Goal: Task Accomplishment & Management: Use online tool/utility

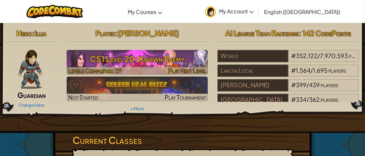
click at [194, 68] on span "Play Next Level" at bounding box center [187, 70] width 38 height 7
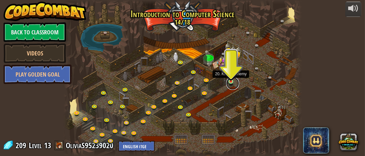
click at [230, 82] on link at bounding box center [232, 83] width 13 height 13
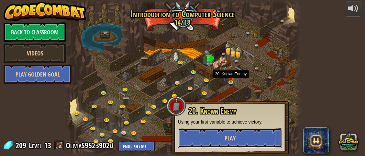
click at [218, 137] on button "Play" at bounding box center [230, 137] width 104 height 19
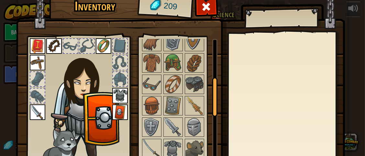
scroll to position [134, 0]
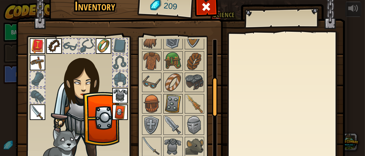
click at [165, 98] on img at bounding box center [173, 103] width 18 height 18
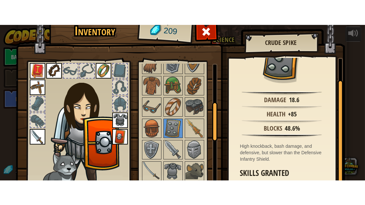
scroll to position [67, 0]
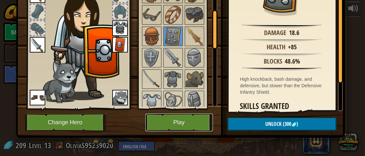
click at [182, 126] on button "Play" at bounding box center [179, 122] width 68 height 18
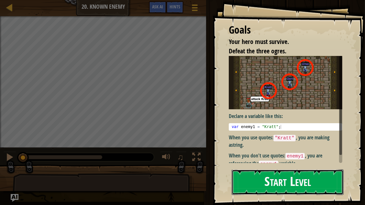
click at [244, 155] on button "Start Level" at bounding box center [288, 183] width 112 height 26
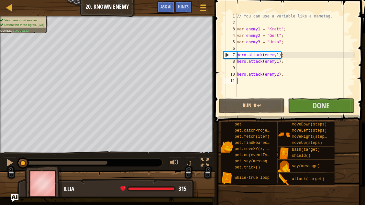
click at [266, 68] on div "// You can use a variable like a nametag. var enemy1 = "Kratt" ; var enemy2 = "…" at bounding box center [296, 61] width 120 height 97
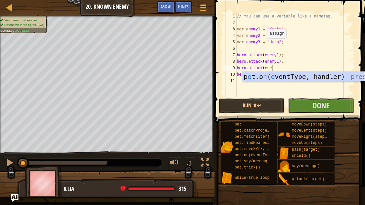
scroll to position [3, 3]
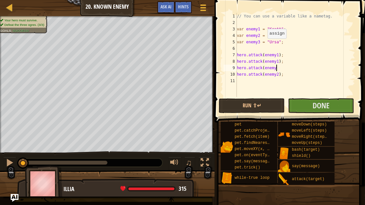
type textarea "hero.attack(enemy2"
click at [285, 80] on div "// You can use a variable like a nametag. var enemy1 = "Kratt" ; var enemy2 = "…" at bounding box center [296, 61] width 120 height 97
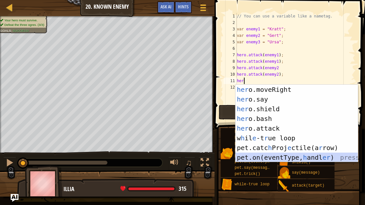
scroll to position [29, 0]
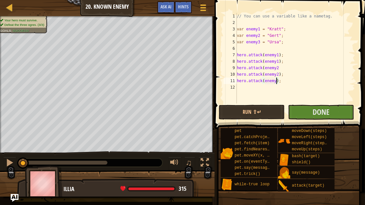
type textarea "hero.attack(enemy3);"
click at [287, 86] on div "// You can use a variable like a nametag. var enemy1 = "Kratt" ; var enemy2 = "…" at bounding box center [296, 65] width 120 height 104
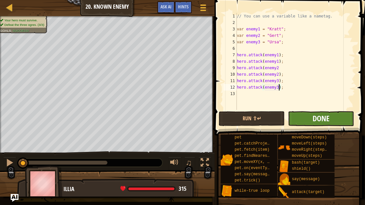
type textarea "hero.attack(enemy3);"
click at [321, 114] on span "Done" at bounding box center [320, 118] width 17 height 10
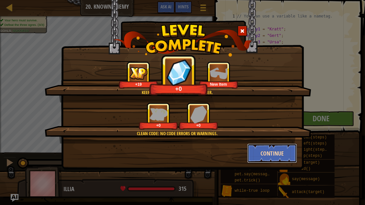
click at [258, 151] on button "Continue" at bounding box center [272, 153] width 50 height 19
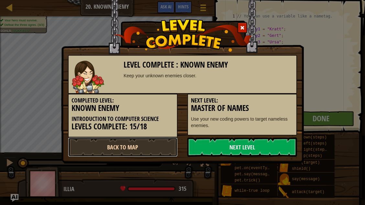
click at [162, 152] on link "Back to Map" at bounding box center [123, 146] width 110 height 19
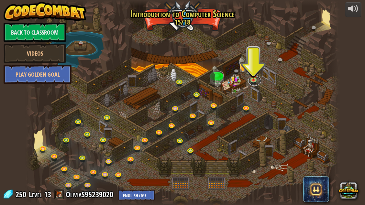
click at [249, 84] on link at bounding box center [254, 81] width 13 height 10
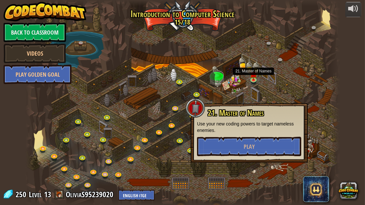
click at [242, 104] on div "21. Master of Names Use your new coding powers to target nameless enemies. Play" at bounding box center [249, 133] width 117 height 60
click at [248, 100] on div at bounding box center [183, 102] width 314 height 205
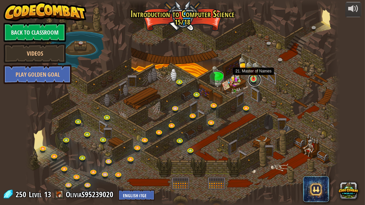
click at [253, 81] on link at bounding box center [254, 79] width 13 height 13
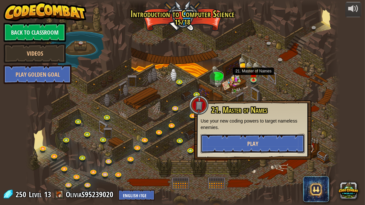
click at [259, 136] on button "Play" at bounding box center [253, 143] width 104 height 19
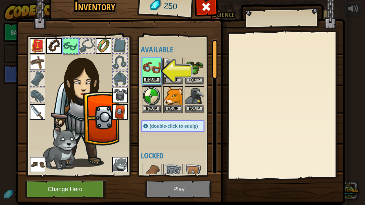
click at [148, 77] on button "Equip" at bounding box center [152, 80] width 18 height 7
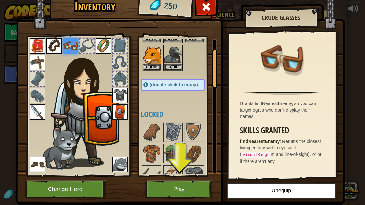
scroll to position [47, 0]
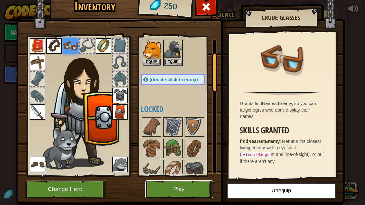
click at [178, 155] on button "Play" at bounding box center [179, 190] width 68 height 18
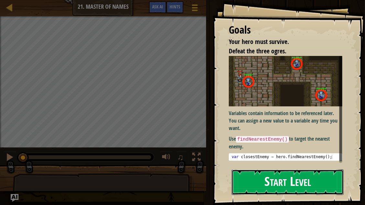
click at [253, 155] on button "Start Level" at bounding box center [288, 183] width 112 height 26
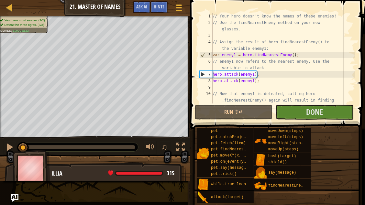
scroll to position [58, 0]
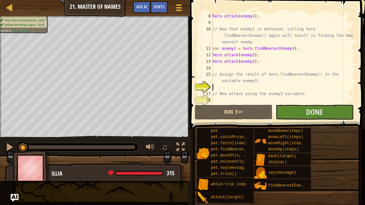
type textarea "he"
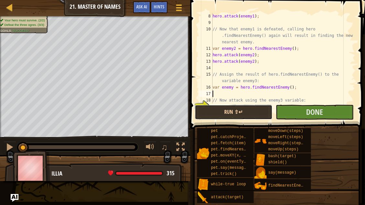
click at [251, 117] on button "Run ⇧↵" at bounding box center [234, 112] width 78 height 15
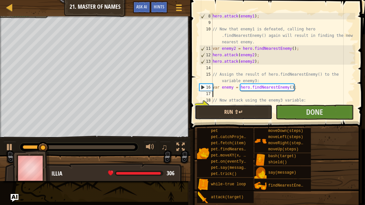
click at [251, 117] on button "Run ⇧↵" at bounding box center [234, 112] width 78 height 15
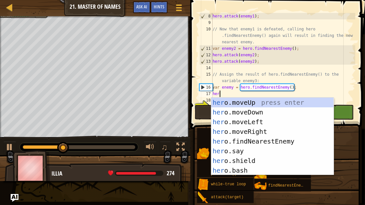
scroll to position [3, 0]
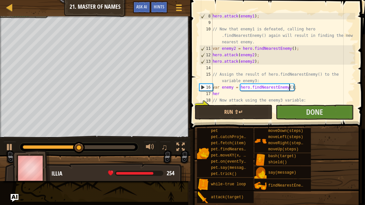
click at [222, 91] on div "hero . attack ( enemy1 ) ; // Now that enemy1 is defeated, calling hero .findNe…" at bounding box center [283, 65] width 144 height 104
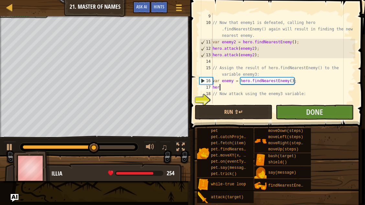
scroll to position [64, 0]
type textarea "h"
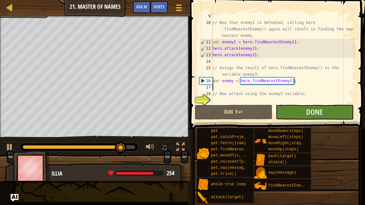
click at [267, 101] on div "// Now that enemy1 is defeated, calling hero .findNearestEnemy() again will res…" at bounding box center [283, 65] width 144 height 104
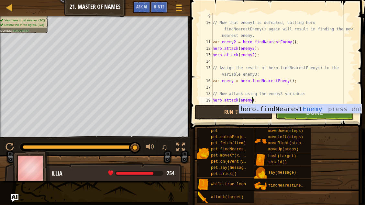
scroll to position [3, 3]
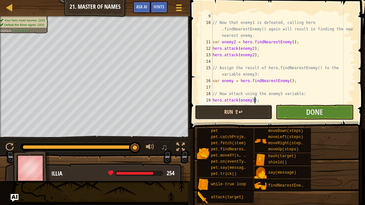
click at [248, 107] on button "Run ⇧↵" at bounding box center [234, 112] width 78 height 15
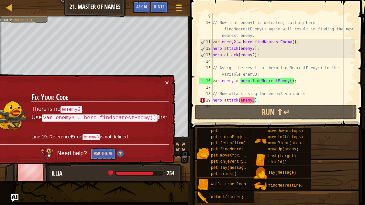
scroll to position [0, 0]
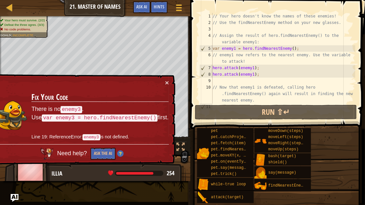
click at [254, 94] on div "// Your hero doesn't know the names of these enemies! // Use the findNearestEne…" at bounding box center [283, 65] width 144 height 104
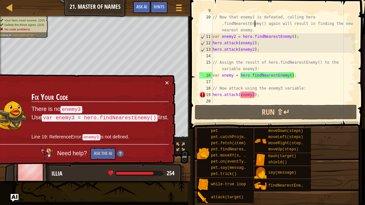
scroll to position [71, 0]
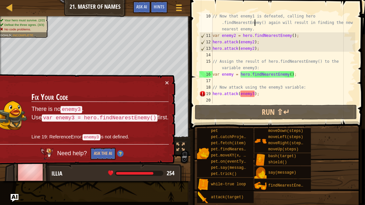
click at [261, 95] on div "// Now that enemy1 is defeated, calling hero .findNearestEnemy() again will res…" at bounding box center [283, 71] width 144 height 116
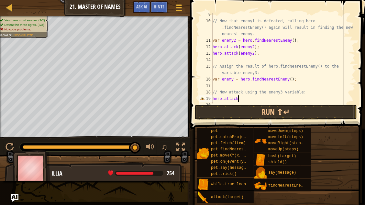
scroll to position [66, 0]
click at [234, 80] on div "// Now that enemy1 is defeated, calling hero .findNearestEnemy() again will res…" at bounding box center [283, 63] width 144 height 104
type textarea "var enemy3 = hero.findNearestEnemy();"
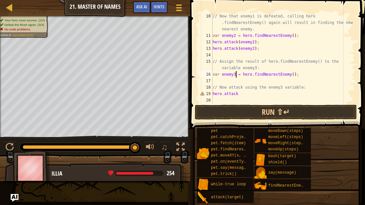
click at [246, 99] on div "// Now that enemy1 is defeated, calling hero .findNearestEnemy() again will res…" at bounding box center [283, 71] width 144 height 116
click at [240, 94] on div "// Now that enemy1 is defeated, calling hero .findNearestEnemy() again will res…" at bounding box center [283, 71] width 144 height 116
type textarea "hero.attack(enemy3);"
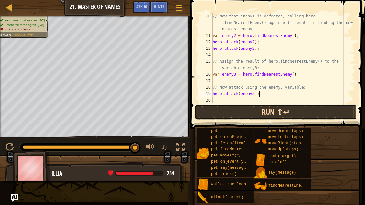
click at [310, 113] on button "Run ⇧↵" at bounding box center [276, 112] width 162 height 15
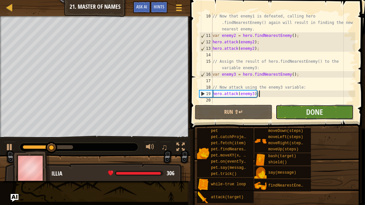
click at [291, 108] on button "Done" at bounding box center [315, 112] width 78 height 15
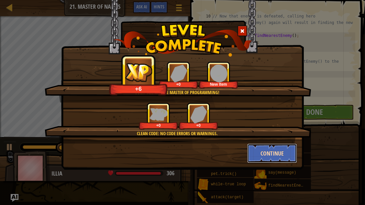
click at [262, 155] on button "Continue" at bounding box center [272, 153] width 50 height 19
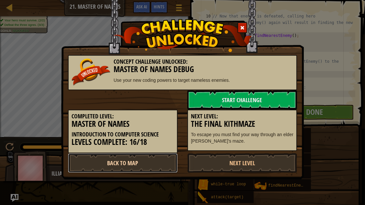
click at [169, 155] on link "Back to Map" at bounding box center [123, 162] width 110 height 19
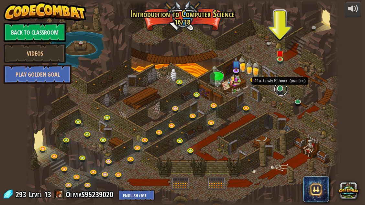
click at [276, 91] on link at bounding box center [280, 89] width 13 height 13
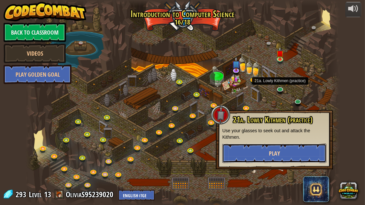
click at [266, 155] on button "Play" at bounding box center [274, 153] width 104 height 19
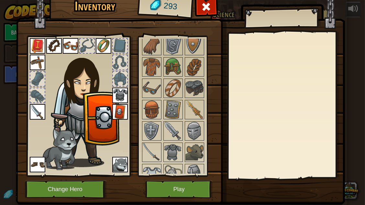
scroll to position [129, 0]
click at [175, 85] on img at bounding box center [173, 88] width 18 height 18
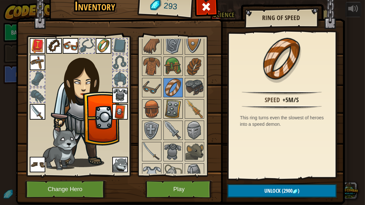
click at [179, 100] on img at bounding box center [173, 109] width 18 height 18
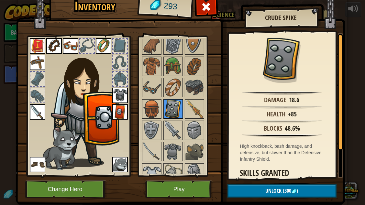
click at [164, 100] on img at bounding box center [173, 109] width 18 height 18
click at [189, 155] on button "Play" at bounding box center [179, 190] width 68 height 18
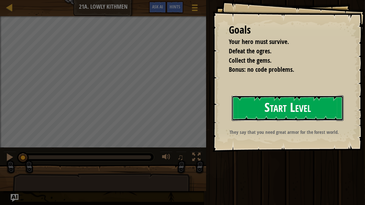
click at [322, 104] on button "Start Level" at bounding box center [288, 108] width 112 height 26
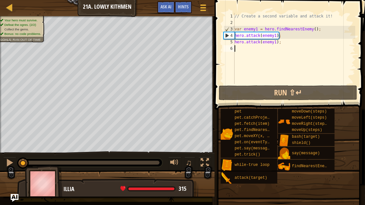
click at [282, 40] on div "// Create a second variable and attack it! var enemy1 = hero . findNearestEnemy…" at bounding box center [294, 55] width 122 height 84
type textarea "hero.attack(enemy1);"
click at [255, 45] on div "// Create a second variable and attack it! var enemy1 = hero . findNearestEnemy…" at bounding box center [294, 55] width 122 height 84
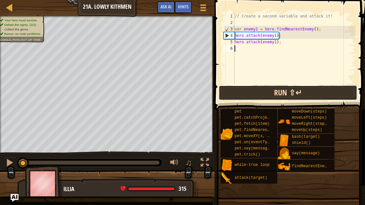
click at [241, 97] on button "Run ⇧↵" at bounding box center [288, 92] width 138 height 15
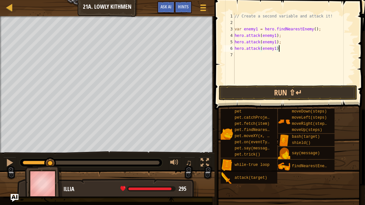
scroll to position [3, 3]
type textarea "hero.attack(enemy1);"
click at [329, 93] on button "Run ⇧↵" at bounding box center [288, 92] width 138 height 15
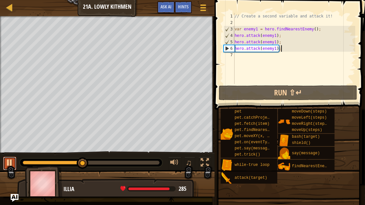
click at [6, 155] on div at bounding box center [9, 163] width 8 height 8
click at [238, 49] on div "// Create a second variable and attack it! var enemy1 = hero . findNearestEnemy…" at bounding box center [294, 55] width 122 height 84
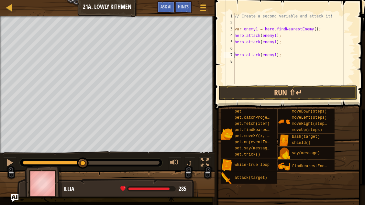
click at [259, 46] on div "// Create a second variable and attack it! var enemy1 = hero . findNearestEnemy…" at bounding box center [294, 55] width 122 height 84
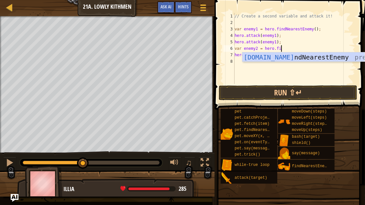
scroll to position [3, 4]
type textarea "var enemy2 = hero.findNearestEnemy"
click at [325, 71] on div "// Create a second variable and attack it! var enemy1 = hero . findNearestEnemy…" at bounding box center [294, 55] width 122 height 84
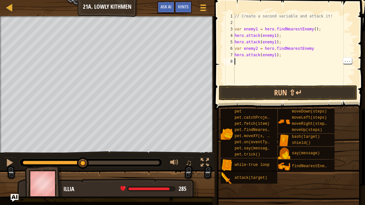
scroll to position [3, 0]
click at [283, 55] on div "// Create a second variable and attack it! var enemy1 = hero . findNearestEnemy…" at bounding box center [294, 55] width 122 height 84
click at [270, 56] on div "// Create a second variable and attack it! var enemy1 = hero . findNearestEnemy…" at bounding box center [294, 55] width 122 height 84
click at [289, 53] on div "// Create a second variable and attack it! var enemy1 = hero . findNearestEnemy…" at bounding box center [294, 55] width 122 height 84
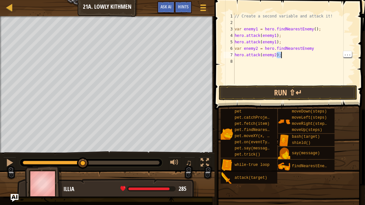
type textarea "hero.attack(enemy2);"
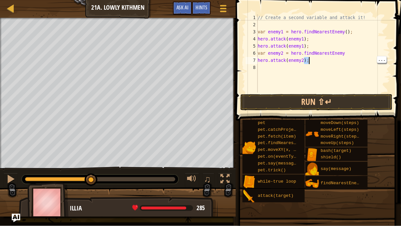
scroll to position [3, 0]
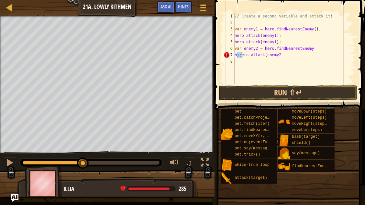
type textarea "hero.attack(enemy2);"
drag, startPoint x: 280, startPoint y: 55, endPoint x: 232, endPoint y: 53, distance: 47.9
click at [232, 53] on div "hero.attack(enemy2); 1 2 3 4 5 6 7 8 // Create a second variable and attack it!…" at bounding box center [288, 48] width 133 height 71
click at [260, 65] on div "// Create a second variable and attack it! var enemy1 = hero . findNearestEnemy…" at bounding box center [294, 55] width 122 height 84
paste textarea "hero.attack(enemy2);"
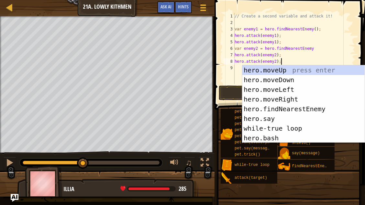
click at [334, 56] on div "// Create a second variable and attack it! var enemy1 = hero . findNearestEnemy…" at bounding box center [294, 55] width 122 height 84
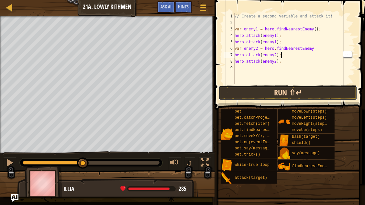
click at [296, 98] on button "Run ⇧↵" at bounding box center [288, 92] width 138 height 15
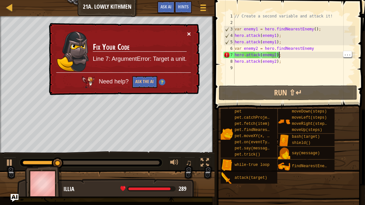
click at [188, 34] on button "×" at bounding box center [189, 33] width 4 height 7
click at [262, 56] on div "// Create a second variable and attack it! var enemy1 = hero . findNearestEnemy…" at bounding box center [294, 55] width 122 height 84
click at [278, 55] on div "// Create a second variable and attack it! var enemy1 = hero . findNearestEnemy…" at bounding box center [294, 55] width 122 height 84
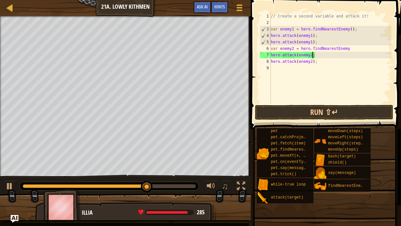
scroll to position [3, 3]
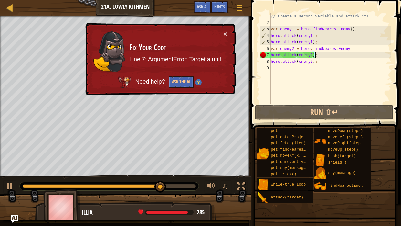
click at [320, 54] on div "// Create a second variable and attack it! var enemy1 = hero . findNearestEnemy…" at bounding box center [331, 65] width 122 height 104
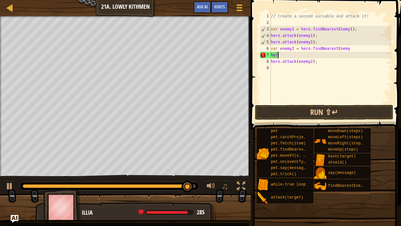
scroll to position [3, 0]
type textarea "h"
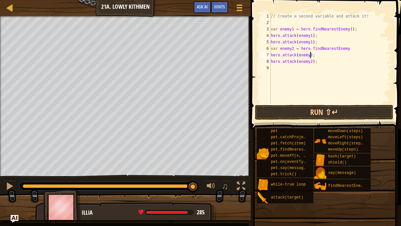
scroll to position [3, 3]
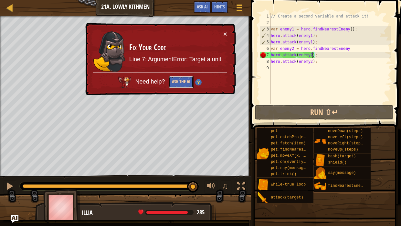
click at [174, 78] on button "Ask the AI" at bounding box center [181, 82] width 25 height 12
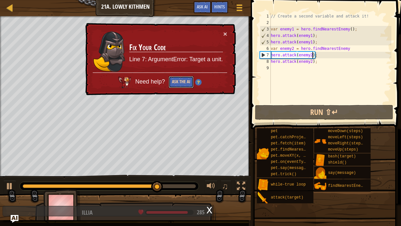
click at [183, 82] on button "Ask the AI" at bounding box center [181, 82] width 25 height 12
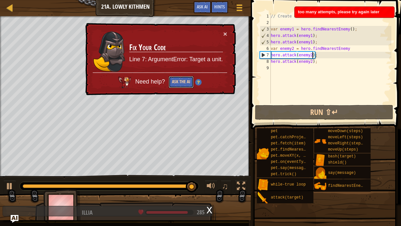
click at [180, 82] on button "Ask the AI" at bounding box center [181, 82] width 25 height 12
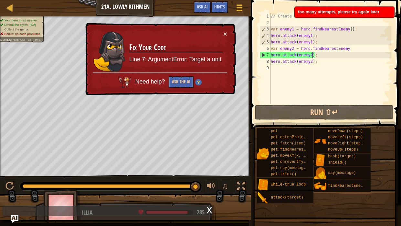
click at [195, 82] on img at bounding box center [198, 82] width 6 height 6
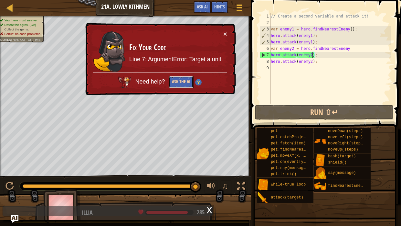
click at [181, 83] on button "Ask the AI" at bounding box center [181, 82] width 25 height 12
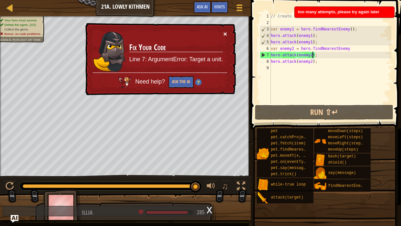
click at [225, 33] on button "×" at bounding box center [226, 33] width 4 height 7
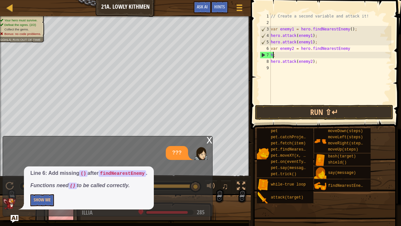
scroll to position [3, 0]
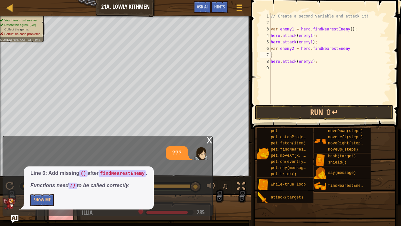
click at [353, 51] on div "// Create a second variable and attack it! var enemy1 = hero . findNearestEnemy…" at bounding box center [331, 65] width 122 height 104
click at [287, 53] on div "// Create a second variable and attack it! var enemy1 = hero . findNearestEnemy…" at bounding box center [331, 65] width 122 height 104
type textarea ";"
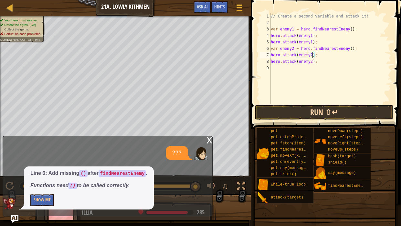
type textarea "hero.attack(enemy2);"
click at [365, 110] on button "Run ⇧↵" at bounding box center [324, 112] width 138 height 15
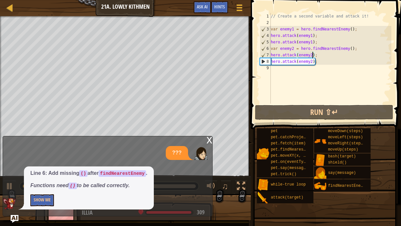
click at [207, 141] on div "x" at bounding box center [210, 139] width 6 height 6
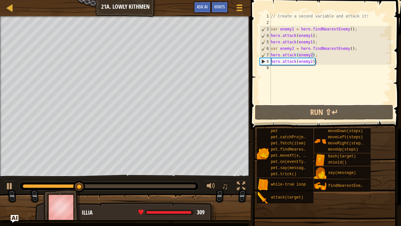
click at [275, 68] on div "// Create a second variable and attack it! var enemy1 = hero . findNearestEnemy…" at bounding box center [331, 65] width 122 height 104
type textarea "he"
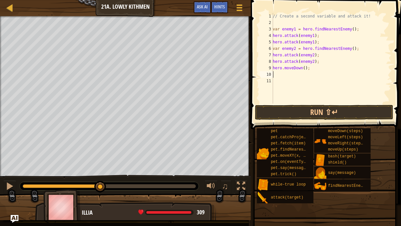
type textarea "he"
click at [304, 76] on div "// Create a second variable and attack it! var enemy1 = hero . findNearestEnemy…" at bounding box center [332, 65] width 120 height 104
type textarea "hero.moveRight(3);"
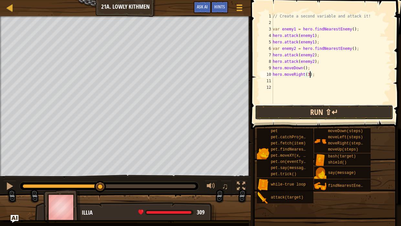
click at [353, 111] on button "Run ⇧↵" at bounding box center [324, 112] width 138 height 15
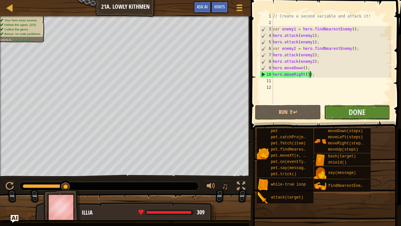
click at [334, 111] on button "Done" at bounding box center [357, 112] width 66 height 15
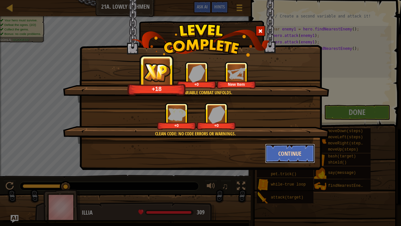
click at [286, 155] on button "Continue" at bounding box center [290, 153] width 50 height 19
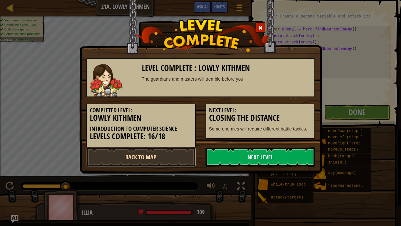
click at [170, 150] on link "Back to Map" at bounding box center [141, 156] width 110 height 19
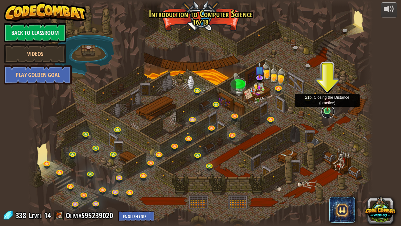
click at [326, 111] on link at bounding box center [328, 111] width 13 height 13
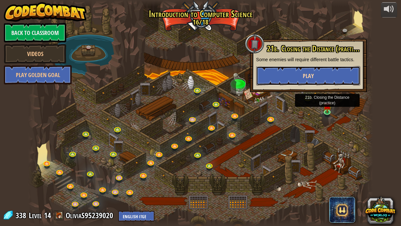
click at [306, 76] on span "Play" at bounding box center [308, 76] width 11 height 8
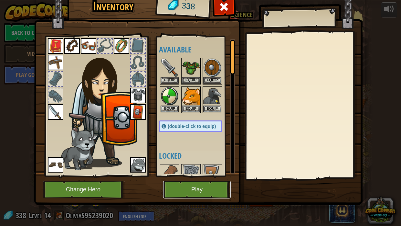
click at [205, 155] on button "Play" at bounding box center [197, 190] width 68 height 18
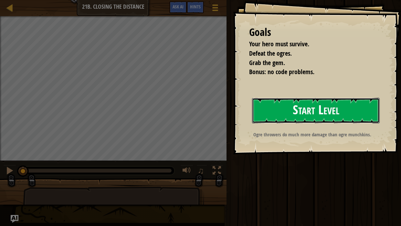
click at [347, 107] on button "Start Level" at bounding box center [316, 111] width 128 height 26
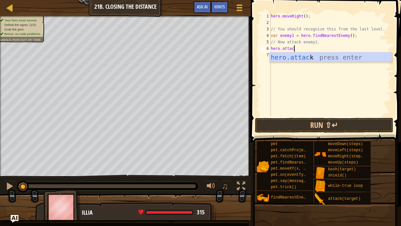
scroll to position [3, 2]
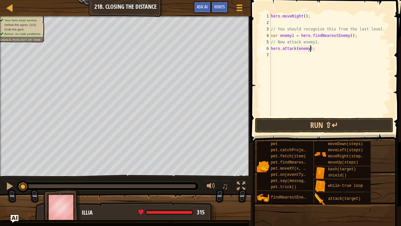
type textarea "hero.attack(enemy1);"
click at [326, 54] on div "hero . moveRight ( ) ; // You should recognize this from the last level. var en…" at bounding box center [331, 71] width 122 height 116
click at [281, 120] on button "Run ⇧↵" at bounding box center [324, 125] width 138 height 15
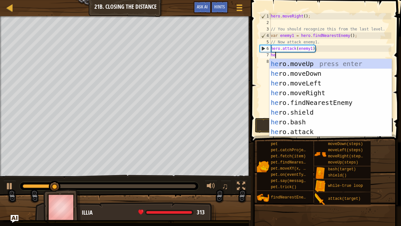
type textarea "her"
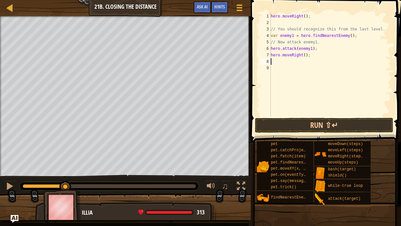
click at [310, 54] on div "hero . moveRight ( ) ; // You should recognize this from the last level. var en…" at bounding box center [331, 71] width 122 height 116
click at [365, 124] on button "Run ⇧↵" at bounding box center [324, 125] width 138 height 15
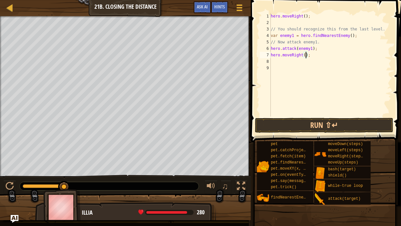
type textarea "hero.moveRight(2);"
click at [319, 66] on div "hero . moveRight ( ) ; // You should recognize this from the last level. var en…" at bounding box center [331, 71] width 122 height 116
click at [285, 60] on div "hero . moveRight ( ) ; // You should recognize this from the last level. var en…" at bounding box center [331, 71] width 122 height 116
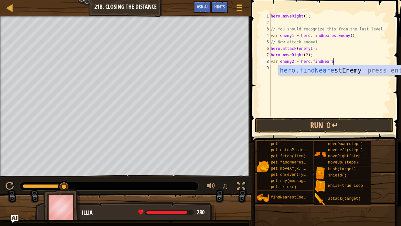
scroll to position [3, 5]
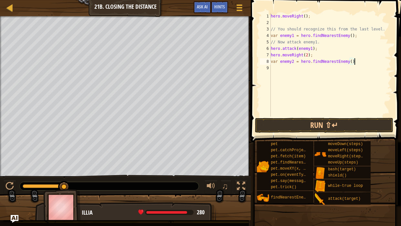
type textarea "var enemy2 = hero.findNearestEnemy();"
click at [286, 66] on div "hero . moveRight ( ) ; // You should recognize this from the last level. var en…" at bounding box center [331, 71] width 122 height 116
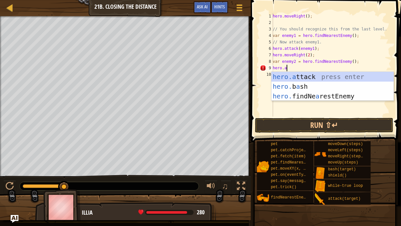
scroll to position [3, 1]
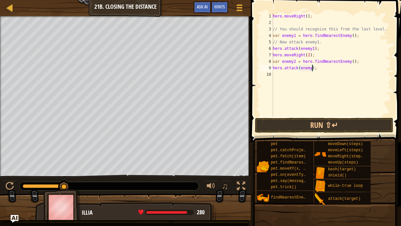
type textarea "hero.attack(enemy2);"
click at [295, 74] on div "hero . moveRight ( ) ; // You should recognize this from the last level. var en…" at bounding box center [332, 71] width 120 height 116
click at [302, 126] on button "Run ⇧↵" at bounding box center [324, 125] width 138 height 15
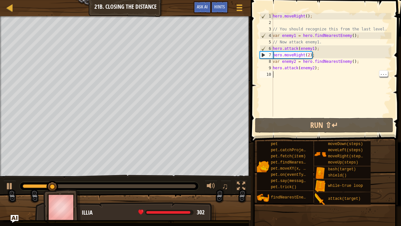
type textarea "h"
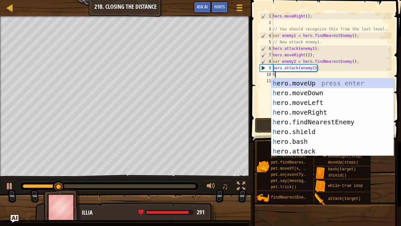
click at [330, 111] on div "h ero.moveUp press enter h ero.moveDown press enter h ero.moveLeft press enter …" at bounding box center [333, 126] width 122 height 97
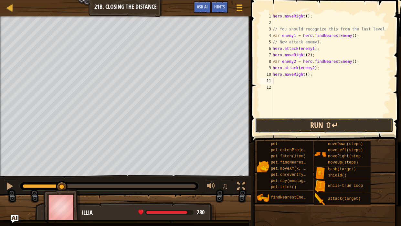
click at [338, 124] on button "Run ⇧↵" at bounding box center [324, 125] width 138 height 15
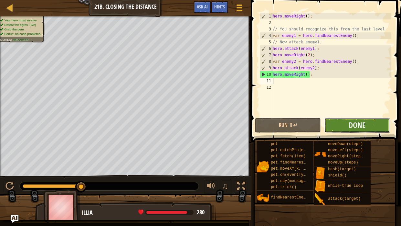
click at [345, 126] on button "Done" at bounding box center [357, 125] width 66 height 15
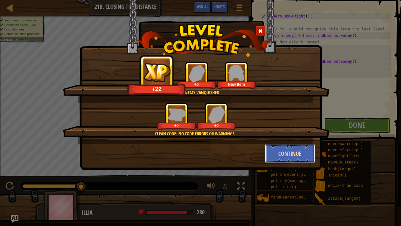
click at [281, 153] on button "Continue" at bounding box center [290, 153] width 50 height 19
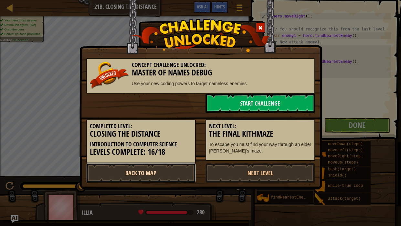
click at [159, 155] on link "Back to Map" at bounding box center [141, 172] width 110 height 19
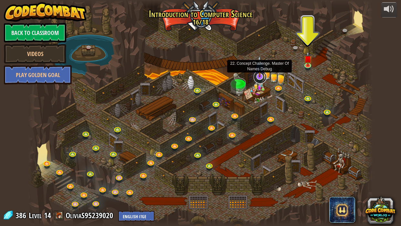
click at [262, 78] on link at bounding box center [260, 77] width 13 height 13
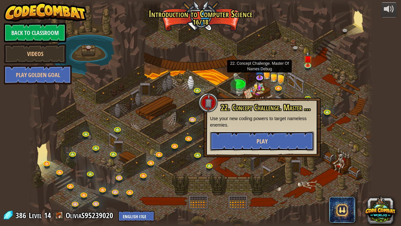
click at [268, 135] on button "Play" at bounding box center [262, 140] width 104 height 19
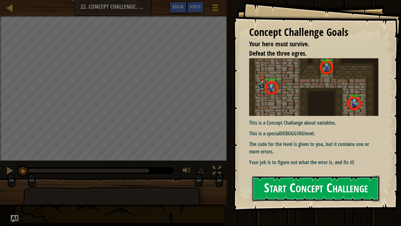
click at [304, 155] on button "Start Concept Challenge" at bounding box center [316, 189] width 128 height 26
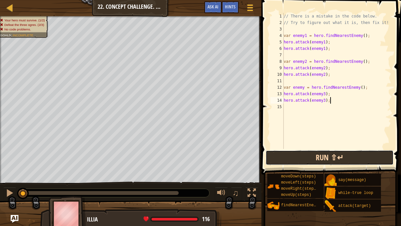
click at [284, 154] on button "Run ⇧↵" at bounding box center [330, 157] width 128 height 15
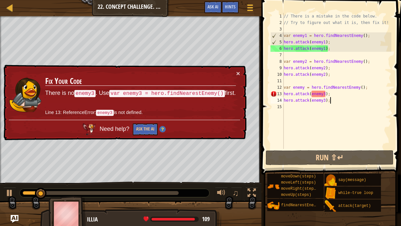
click at [304, 87] on div "// There is a mistake in the code below. // Try to figure out what it is, then …" at bounding box center [337, 87] width 109 height 149
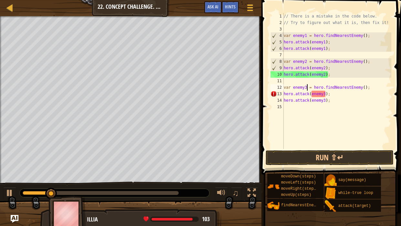
scroll to position [3, 2]
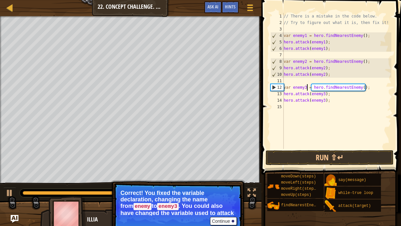
type textarea "var enemy3 = hero.findNearestEnemy();"
click at [229, 155] on button "Continue" at bounding box center [223, 221] width 27 height 8
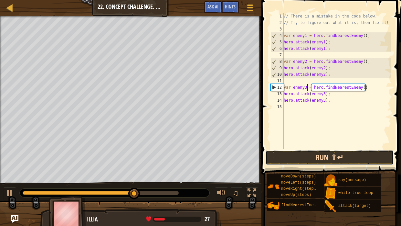
click at [295, 155] on button "Run ⇧↵" at bounding box center [330, 157] width 128 height 15
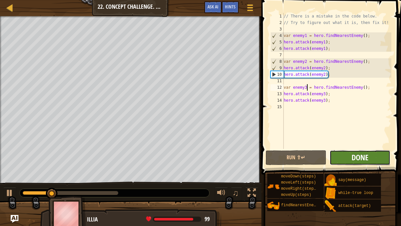
click at [354, 155] on span "Done" at bounding box center [360, 157] width 17 height 10
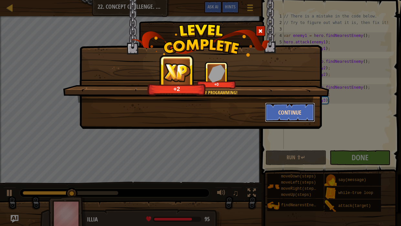
click at [277, 111] on button "Continue" at bounding box center [290, 112] width 50 height 19
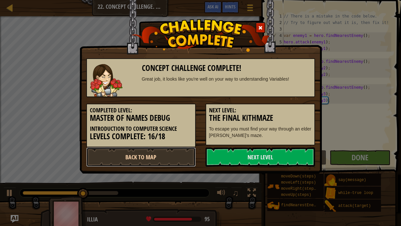
click at [175, 150] on link "Back to Map" at bounding box center [141, 156] width 110 height 19
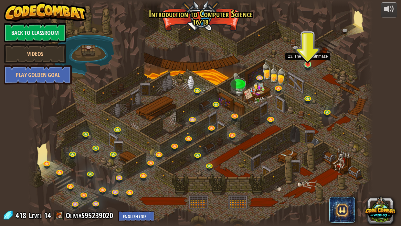
click at [305, 62] on img at bounding box center [308, 54] width 8 height 19
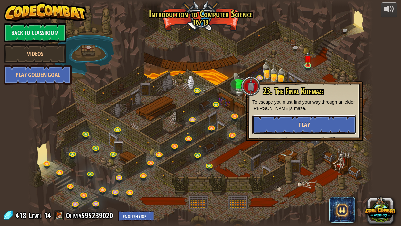
click at [283, 120] on button "Play" at bounding box center [305, 124] width 104 height 19
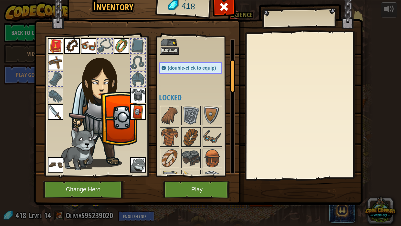
scroll to position [93, 0]
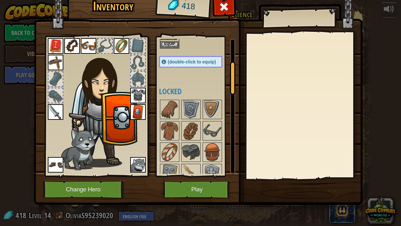
click at [49, 49] on img at bounding box center [56, 46] width 16 height 16
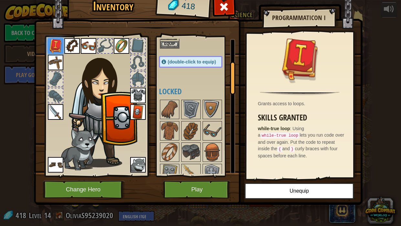
click at [141, 45] on div at bounding box center [138, 46] width 14 height 14
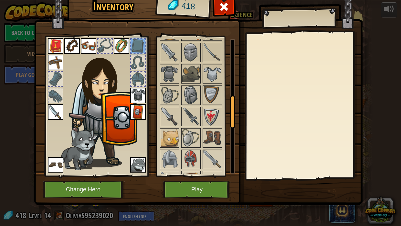
scroll to position [237, 0]
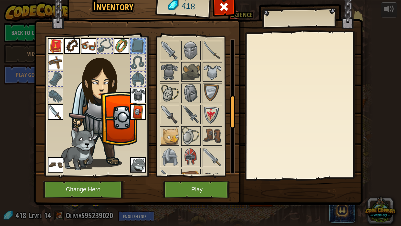
click at [162, 90] on img at bounding box center [170, 93] width 18 height 18
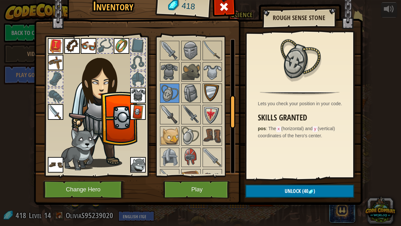
click at [211, 86] on img at bounding box center [212, 93] width 18 height 18
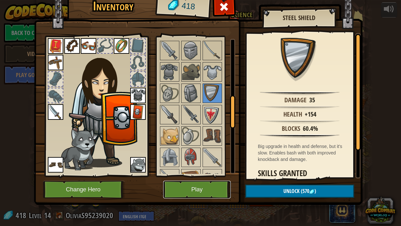
click at [205, 155] on button "Play" at bounding box center [197, 190] width 68 height 18
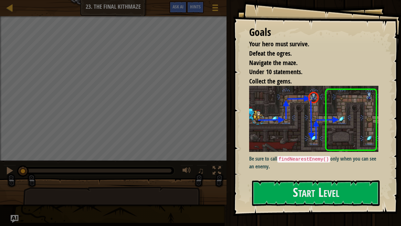
click at [306, 155] on div "Goals Your hero must survive. Defeat the ogres. Navigate the maze. Under 10 sta…" at bounding box center [317, 108] width 168 height 216
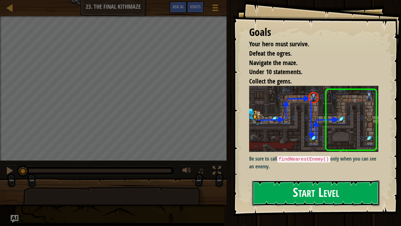
click at [304, 155] on button "Start Level" at bounding box center [316, 193] width 128 height 26
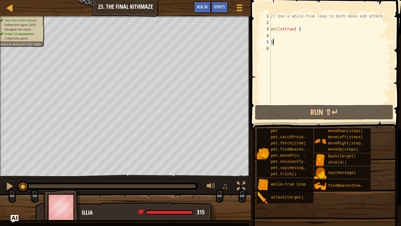
click at [279, 34] on div "// Use a while-true loop to both move and attack. while ( true ) { }" at bounding box center [331, 65] width 122 height 104
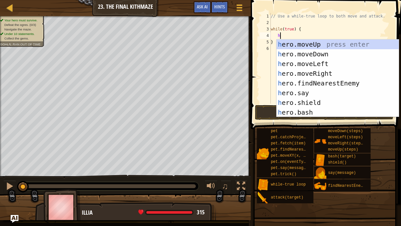
scroll to position [3, 1]
type textarea "he"
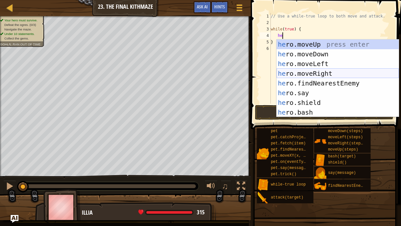
click at [298, 76] on div "he ro.moveUp press enter he ro.moveDown press enter he ro.moveLeft press enter …" at bounding box center [338, 87] width 122 height 97
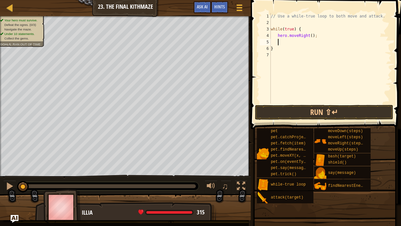
type textarea "he"
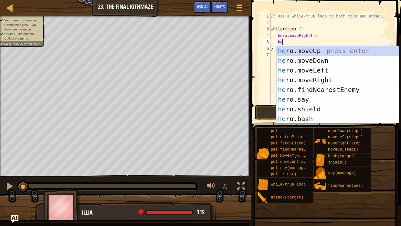
scroll to position [3, 0]
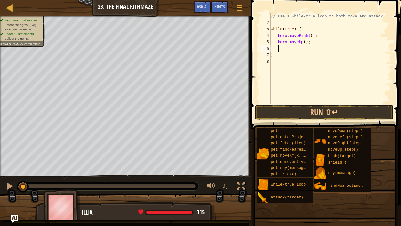
type textarea "h"
click at [323, 57] on div "// Use a while-true loop to both move and attack. while ( true ) { hero . moveR…" at bounding box center [331, 65] width 122 height 104
click at [321, 58] on div "// Use a while-true loop to both move and attack. while ( true ) { hero . moveR…" at bounding box center [331, 65] width 122 height 104
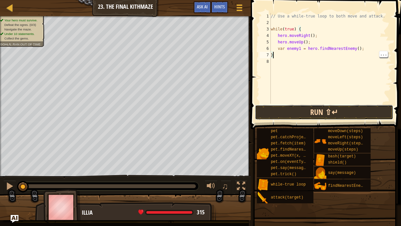
click at [344, 113] on button "Run ⇧↵" at bounding box center [324, 112] width 138 height 15
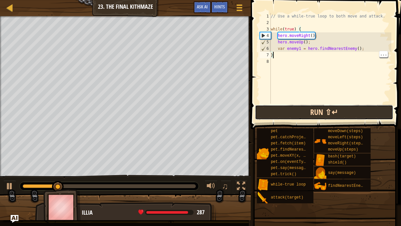
click at [317, 115] on button "Run ⇧↵" at bounding box center [324, 112] width 138 height 15
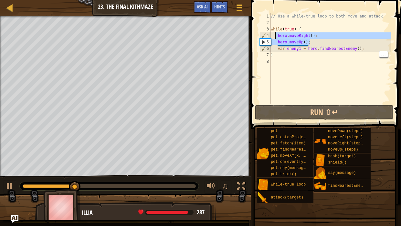
drag, startPoint x: 321, startPoint y: 41, endPoint x: 275, endPoint y: 38, distance: 45.4
click at [275, 38] on div "// Use a while-true loop to both move and attack. while ( true ) { hero . moveR…" at bounding box center [331, 65] width 122 height 104
click at [275, 38] on div "// Use a while-true loop to both move and attack. while ( true ) { hero . moveR…" at bounding box center [331, 58] width 122 height 91
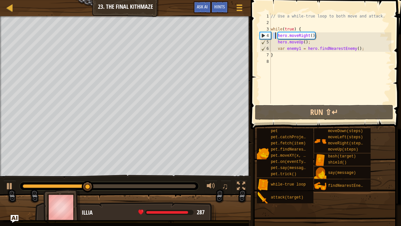
click at [311, 44] on div "// Use a while-true loop to both move and attack. while ( true ) { hero . moveR…" at bounding box center [331, 65] width 122 height 104
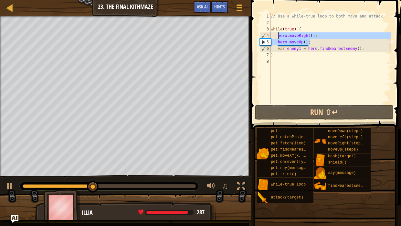
drag, startPoint x: 311, startPoint y: 44, endPoint x: 279, endPoint y: 34, distance: 33.8
click at [279, 34] on div "// Use a while-true loop to both move and attack. while ( true ) { hero . moveR…" at bounding box center [331, 65] width 122 height 104
type textarea "hero.moveRight(); hero.moveUp();"
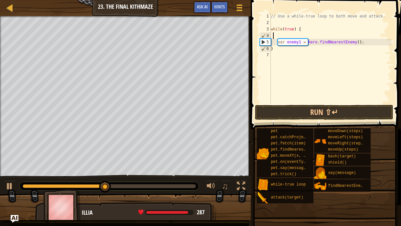
click at [268, 29] on div "3" at bounding box center [265, 29] width 11 height 6
type textarea "while(true) {"
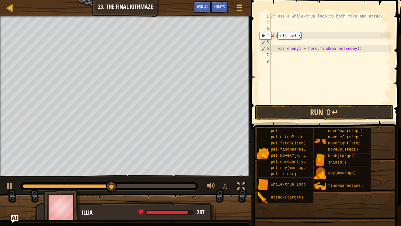
click at [274, 23] on div "// Use a while-true loop to both move and attack. while ( true ) { var enemy1 =…" at bounding box center [331, 65] width 122 height 104
click at [275, 30] on div "// Use a while-true loop to both move and attack. while ( true ) { var enemy1 =…" at bounding box center [331, 65] width 122 height 104
paste textarea "hero.moveUp();"
type textarea "hero.moveUp();"
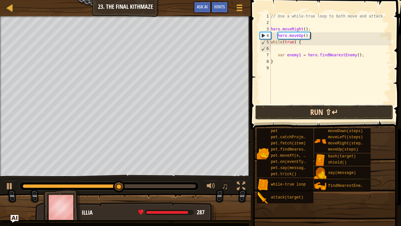
click at [316, 119] on button "Run ⇧↵" at bounding box center [324, 112] width 138 height 15
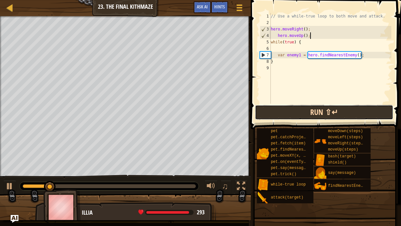
click at [301, 115] on button "Run ⇧↵" at bounding box center [324, 112] width 138 height 15
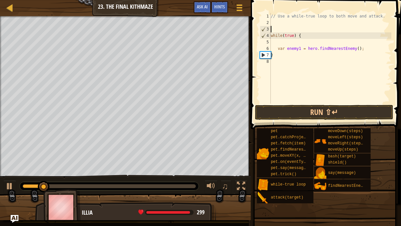
type textarea "while(true) {"
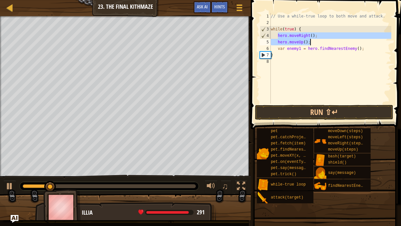
click at [287, 54] on div "// Use a while-true loop to both move and attack. while ( true ) { hero . moveR…" at bounding box center [331, 65] width 122 height 104
type textarea "}"
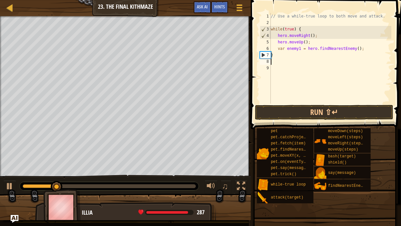
type textarea "}"
type textarea "var enemy1 = hero.findNearestEnemy();"
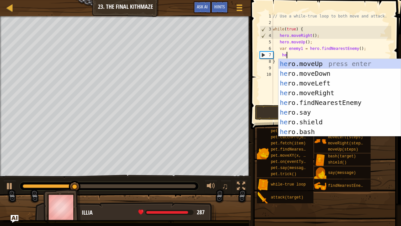
scroll to position [3, 1]
type textarea "h"
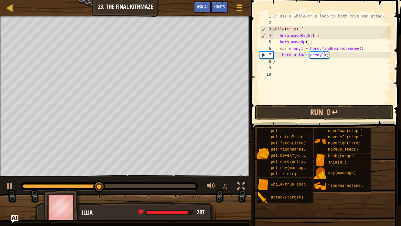
scroll to position [3, 4]
type textarea "hero.attack(enemy1);"
click at [358, 111] on button "Run ⇧↵" at bounding box center [324, 112] width 138 height 15
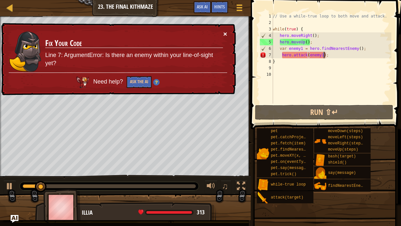
click at [225, 36] on button "×" at bounding box center [226, 33] width 4 height 7
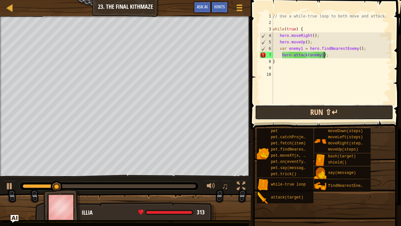
click at [298, 119] on button "Run ⇧↵" at bounding box center [324, 112] width 138 height 15
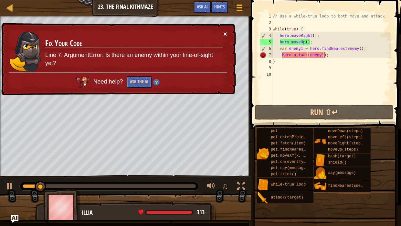
click at [226, 34] on button "×" at bounding box center [226, 33] width 4 height 7
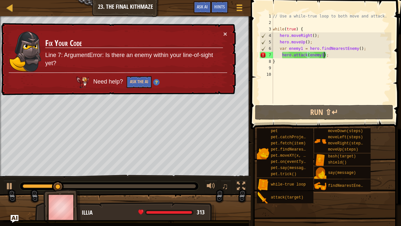
click at [223, 30] on td "Fix Your Code Line 7: ArgumentError: Is there an enemy within your line-of-sigh…" at bounding box center [134, 51] width 179 height 42
click at [224, 35] on button "×" at bounding box center [226, 33] width 4 height 7
click at [229, 35] on div "× Fix Your Code Line 7: ArgumentError: Is there an enemy within your line-of-si…" at bounding box center [118, 59] width 236 height 72
click at [224, 34] on button "×" at bounding box center [226, 33] width 4 height 7
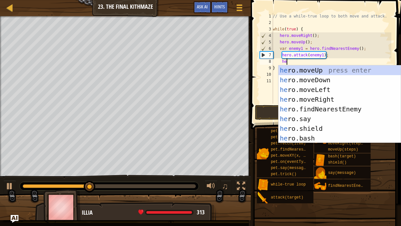
type textarea "her"
click at [346, 81] on div "her o.moveUp press enter her o.moveDown press enter her o.moveLeft press enter …" at bounding box center [340, 113] width 122 height 97
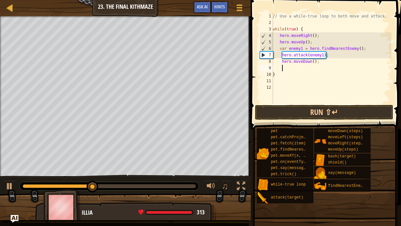
scroll to position [3, 0]
click at [315, 61] on div "// Use a while-true loop to both move and attack. while ( true ) { hero . moveR…" at bounding box center [332, 65] width 120 height 104
type textarea "hero.moveDown(2);"
click at [310, 69] on div "// Use a while-true loop to both move and attack. while ( true ) { hero . moveR…" at bounding box center [332, 65] width 120 height 104
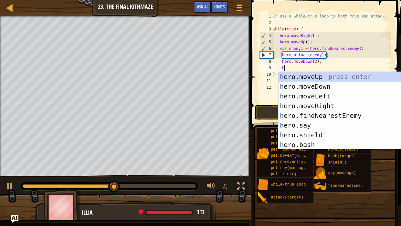
type textarea "her"
click at [348, 74] on div "her o.moveUp press enter her o.moveDown press enter her o.moveLeft press enter …" at bounding box center [340, 120] width 122 height 97
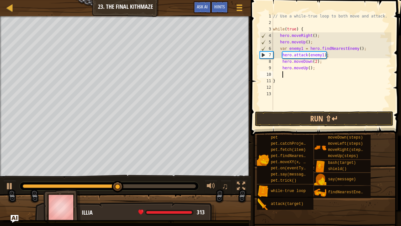
scroll to position [3, 0]
click at [308, 71] on div "// Use a while-true loop to both move and attack. while ( true ) { hero . moveR…" at bounding box center [332, 68] width 120 height 110
click at [336, 119] on button "Run ⇧↵" at bounding box center [324, 118] width 138 height 15
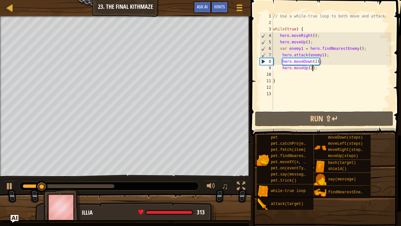
click at [332, 61] on div "// Use a while-true loop to both move and attack. while ( true ) { hero . moveR…" at bounding box center [332, 68] width 120 height 110
click at [279, 67] on div "// Use a while-true loop to both move and attack. while ( true ) { hero . moveR…" at bounding box center [332, 68] width 120 height 110
type textarea "hero.moveDown(2);"
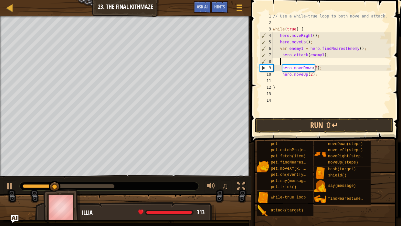
scroll to position [3, 0]
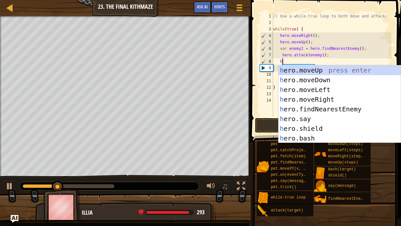
type textarea "he"
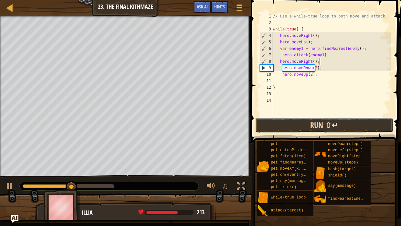
click at [358, 128] on button "Run ⇧↵" at bounding box center [324, 125] width 138 height 15
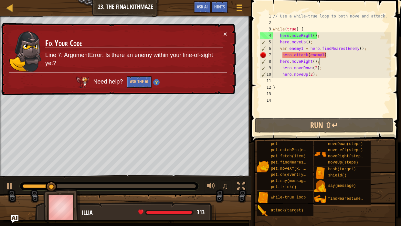
click at [223, 35] on td "Fix Your Code Line 7: ArgumentError: Is there an enemy within your line-of-sigh…" at bounding box center [134, 51] width 179 height 42
click at [314, 76] on div "// Use a while-true loop to both move and attack. while ( true ) { hero . moveR…" at bounding box center [332, 71] width 120 height 116
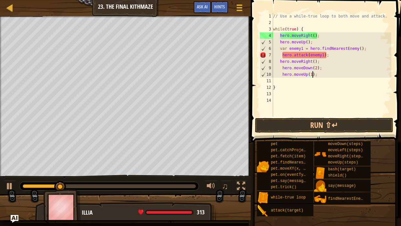
scroll to position [3, 3]
type textarea "hero.moveUp(1);"
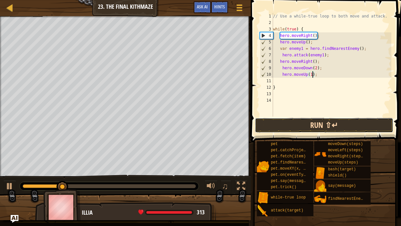
click at [318, 127] on button "Run ⇧↵" at bounding box center [324, 125] width 138 height 15
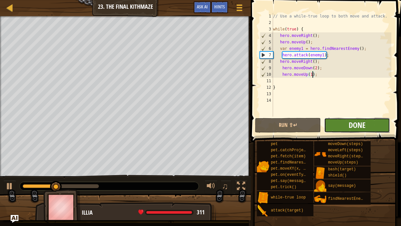
click at [365, 120] on span "Done" at bounding box center [357, 125] width 17 height 10
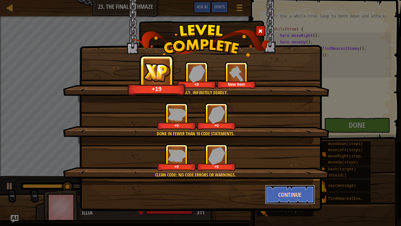
click at [277, 155] on button "Continue" at bounding box center [290, 194] width 50 height 19
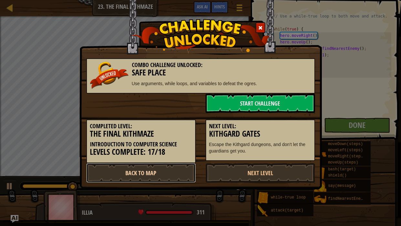
click at [159, 155] on link "Back to Map" at bounding box center [141, 172] width 110 height 19
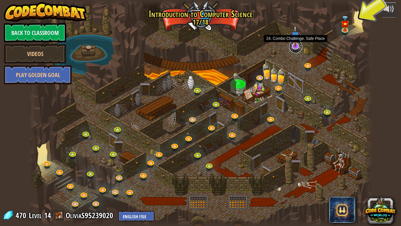
click at [291, 49] on link at bounding box center [296, 46] width 13 height 13
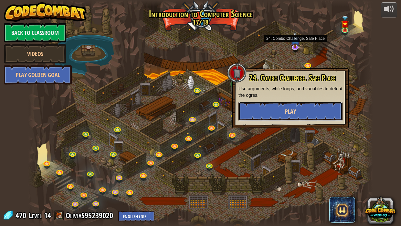
click at [309, 105] on button "Play" at bounding box center [291, 111] width 104 height 19
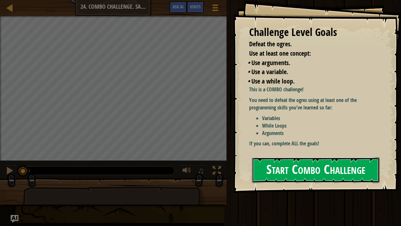
click at [302, 155] on button "Start Combo Challenge" at bounding box center [316, 170] width 128 height 26
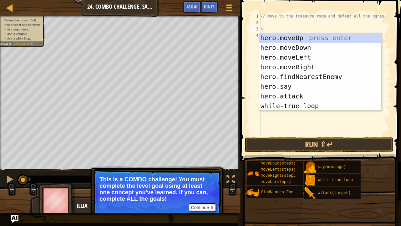
scroll to position [3, 0]
type textarea "her"
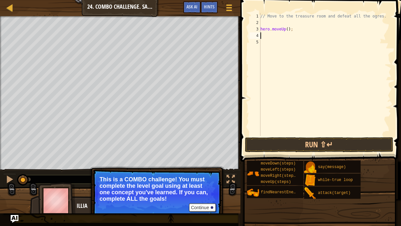
click at [288, 29] on div "// Move to the treasure room and defeat all the ogres. hero . moveUp ( ) ;" at bounding box center [325, 81] width 132 height 136
type textarea "hero.moveUp(4);"
click at [279, 36] on div "// Move to the treasure room and defeat all the ogres. hero . moveUp ( 4 ) ;" at bounding box center [325, 81] width 132 height 136
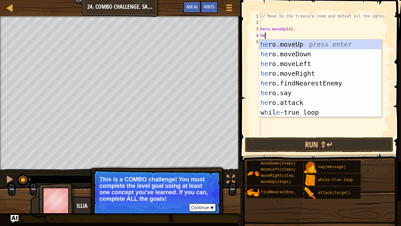
type textarea "her"
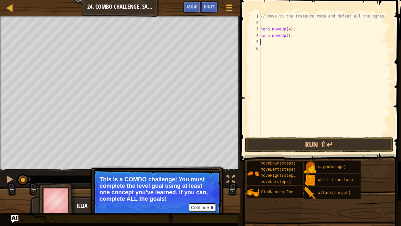
click at [287, 35] on div "// Move to the treasure room and defeat all the ogres. hero . moveUp ( 4 ) ; he…" at bounding box center [325, 81] width 132 height 136
type textarea "hero.moveRight(4);"
click at [314, 151] on button "Run ⇧↵" at bounding box center [319, 144] width 148 height 15
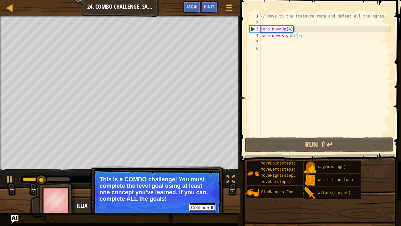
click at [206, 155] on button "Continue" at bounding box center [202, 207] width 27 height 8
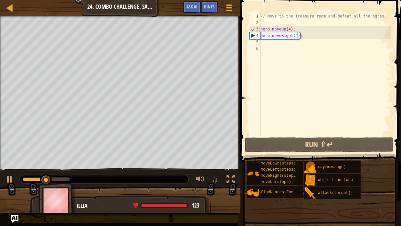
click at [224, 155] on div "♫" at bounding box center [214, 179] width 47 height 13
click at [282, 43] on div "// Move to the treasure room and defeat all the ogres. hero . moveUp ( 4 ) ; he…" at bounding box center [325, 81] width 132 height 136
type textarea "h"
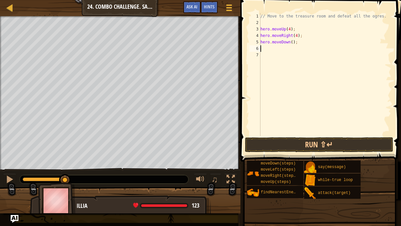
click at [290, 43] on div "// Move to the treasure room and defeat all the ogres. hero . moveUp ( 4 ) ; he…" at bounding box center [325, 81] width 132 height 136
type textarea "hero.moveDown(3);"
click at [283, 49] on div "// Move to the treasure room and defeat all the ogres. hero . moveUp ( 4 ) ; he…" at bounding box center [325, 81] width 132 height 136
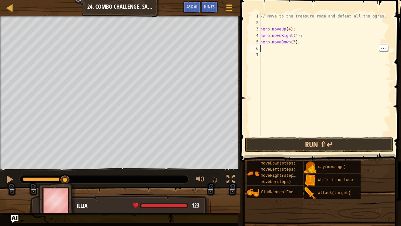
type textarea "j"
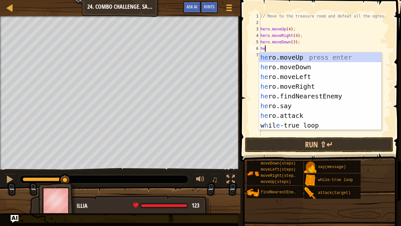
type textarea "her"
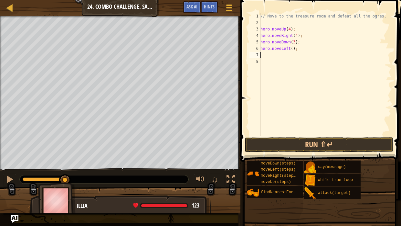
click at [294, 51] on div "// Move to the treasure room and defeat all the ogres. hero . moveUp ( 4 ) ; he…" at bounding box center [325, 81] width 132 height 136
type textarea "hero.moveLeft(2);"
click at [293, 60] on div "// Move to the treasure room and defeat all the ogres. hero . moveUp ( 4 ) ; he…" at bounding box center [325, 81] width 132 height 136
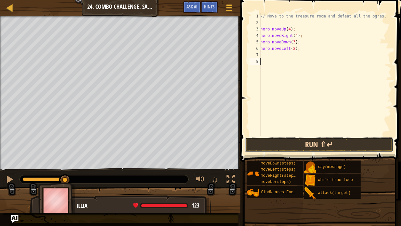
click at [365, 140] on button "Run ⇧↵" at bounding box center [319, 144] width 148 height 15
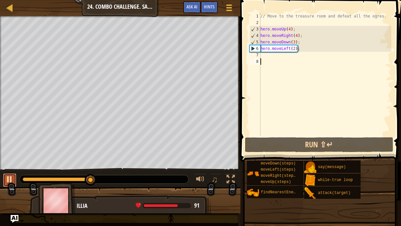
click at [6, 155] on div at bounding box center [9, 179] width 8 height 8
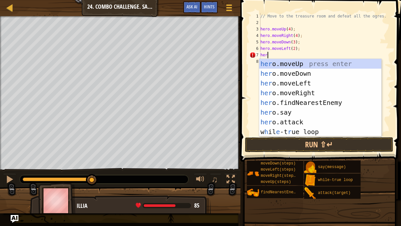
type textarea "h"
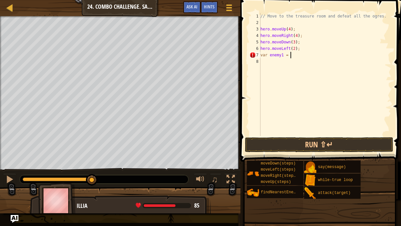
scroll to position [3, 3]
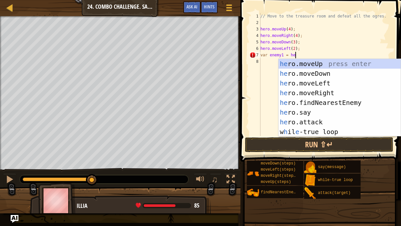
type textarea "var enemy1 = her"
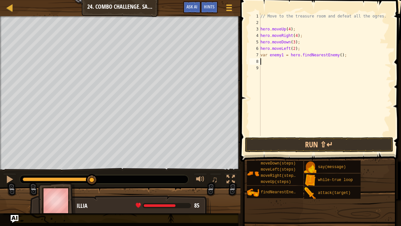
scroll to position [3, 0]
drag, startPoint x: 350, startPoint y: 58, endPoint x: 260, endPoint y: 52, distance: 90.1
click at [260, 52] on div "1 2 3 4 5 6 7 8 9 // Move to the treasure room and defeat all the ogres. hero .…" at bounding box center [319, 74] width 143 height 123
type textarea "var enemy1 = hero.findNearestEnemy();"
click at [297, 63] on div "// Move to the treasure room and defeat all the ogres. hero . moveUp ( 4 ) ; he…" at bounding box center [325, 81] width 132 height 136
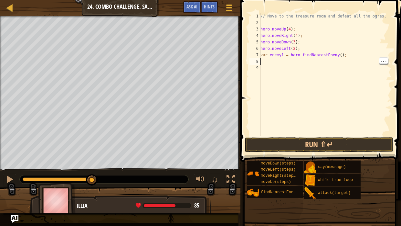
paste textarea "var enemy1 = hero.findNearestEnemy();"
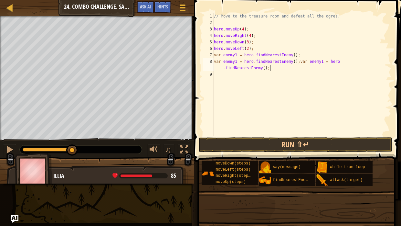
type textarea "var enemy1 = hero.findNearestEnemy();"
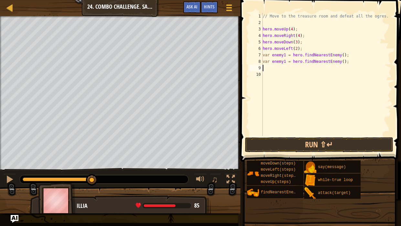
paste textarea "var enemy1 = hero.findNearestEnemy();"
click at [284, 69] on div "// Move to the treasure room and defeat all the ogres. hero . moveUp ( 4 ) ; he…" at bounding box center [327, 81] width 130 height 136
click at [282, 60] on div "// Move to the treasure room and defeat all the ogres. hero . moveUp ( 4 ) ; he…" at bounding box center [327, 81] width 130 height 136
type textarea "var enemy2 = hero.findNearestEnemy();"
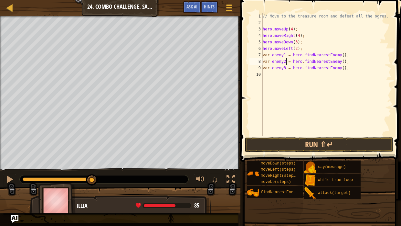
click at [314, 76] on div "// Move to the treasure room and defeat all the ogres. hero . moveUp ( 4 ) ; he…" at bounding box center [327, 81] width 130 height 136
type textarea "h"
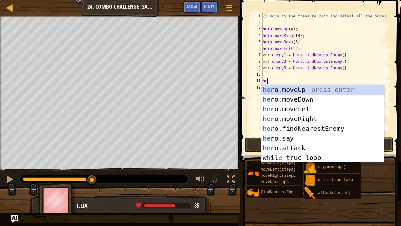
type textarea "h"
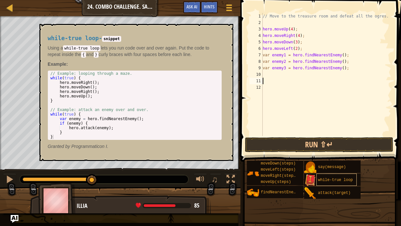
click at [334, 155] on span "while-true loop" at bounding box center [335, 180] width 35 height 5
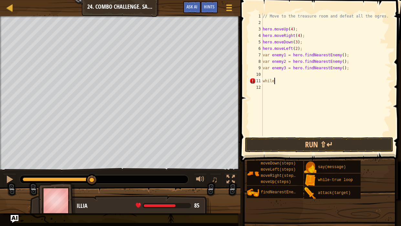
scroll to position [3, 0]
type textarea "while"
click at [282, 80] on div "// Move to the treasure room and defeat all the ogres. hero . moveUp ( 4 ) ; he…" at bounding box center [327, 81] width 130 height 136
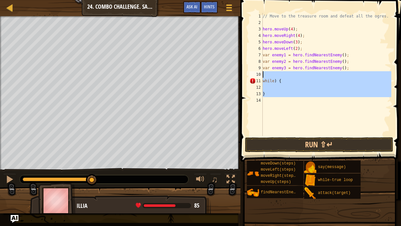
drag, startPoint x: 284, startPoint y: 97, endPoint x: 260, endPoint y: 77, distance: 31.5
click at [260, 77] on div "while) { 1 2 3 4 5 6 7 8 9 10 11 12 13 14 // Move to the treasure room and defe…" at bounding box center [319, 74] width 143 height 123
type textarea "while) {"
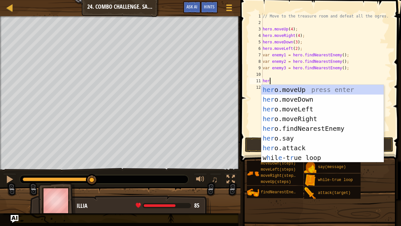
scroll to position [3, 0]
click at [296, 151] on div "her o.moveUp press enter her o.moveDown press enter her o.moveLeft press enter …" at bounding box center [323, 133] width 122 height 97
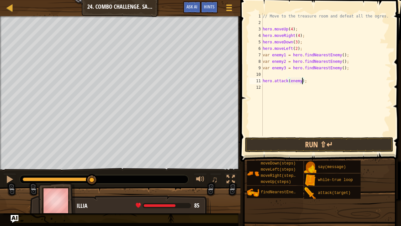
type textarea "hero.attack(enemy1);"
drag, startPoint x: 327, startPoint y: 80, endPoint x: 262, endPoint y: 80, distance: 65.0
click at [262, 80] on div "hero.attack(enemy1); 1 2 3 4 5 6 7 8 9 10 11 12 // Move to the treasure room an…" at bounding box center [319, 74] width 143 height 123
click at [296, 88] on div "// Move to the treasure room and defeat all the ogres. hero . moveUp ( 4 ) ; he…" at bounding box center [327, 81] width 130 height 136
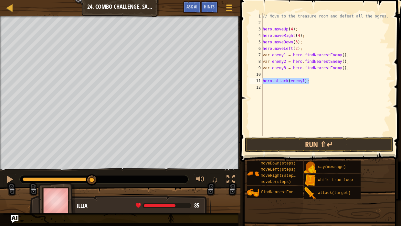
scroll to position [3, 0]
paste textarea "hero.attack(enemy1);"
type textarea "hero.attack(enemy1);"
paste textarea "hero.attack(enemy1);"
type textarea "hero.attack(enemy1);"
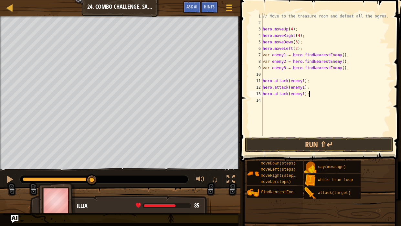
click at [304, 98] on div "// Move to the treasure room and defeat all the ogres. hero . moveUp ( 4 ) ; he…" at bounding box center [327, 81] width 130 height 136
click at [306, 98] on div "// Move to the treasure room and defeat all the ogres. hero . moveUp ( 4 ) ; he…" at bounding box center [327, 81] width 130 height 136
click at [302, 96] on div "// Move to the treasure room and defeat all the ogres. hero . moveUp ( 4 ) ; he…" at bounding box center [327, 81] width 130 height 136
click at [303, 83] on div "// Move to the treasure room and defeat all the ogres. hero . moveUp ( 4 ) ; he…" at bounding box center [327, 81] width 130 height 136
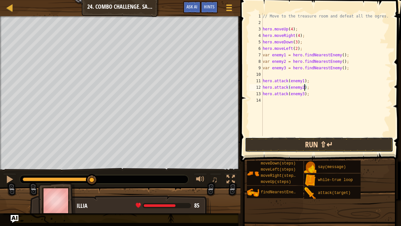
click at [350, 143] on button "Run ⇧↵" at bounding box center [319, 144] width 148 height 15
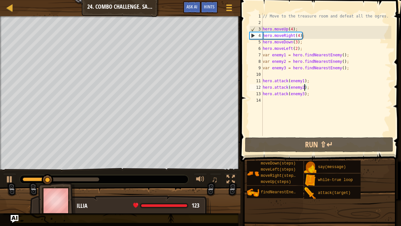
click at [60, 155] on div "0:14.3 Now: 0:09.2 Max: 0:28.4" at bounding box center [61, 179] width 77 height 4
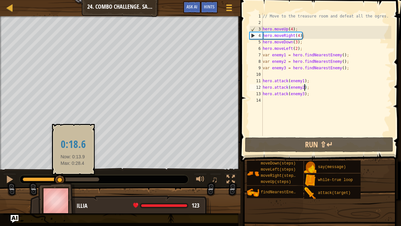
click at [73, 155] on div at bounding box center [61, 179] width 77 height 4
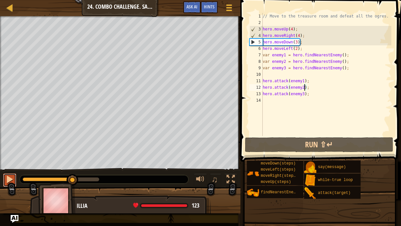
click at [6, 155] on div at bounding box center [9, 179] width 8 height 8
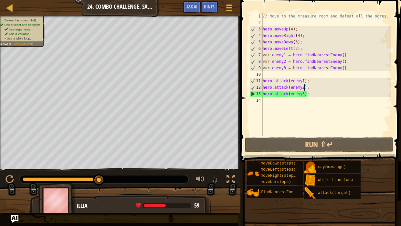
click at [88, 155] on div at bounding box center [61, 179] width 77 height 4
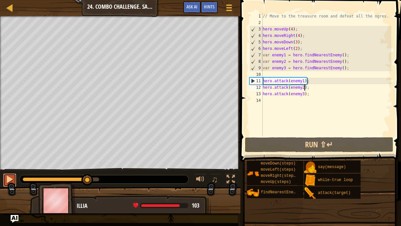
click at [13, 155] on div at bounding box center [9, 179] width 8 height 8
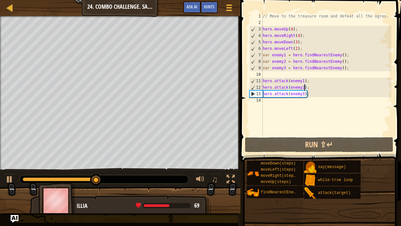
click at [315, 81] on div "// Move to the treasure room and defeat all the ogres. hero . moveUp ( 4 ) ; he…" at bounding box center [327, 81] width 130 height 136
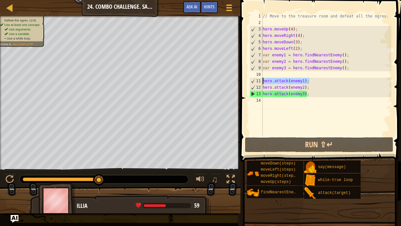
drag, startPoint x: 313, startPoint y: 82, endPoint x: 263, endPoint y: 78, distance: 50.9
click at [263, 78] on div "hero.attack(enemy1); 1 2 3 4 5 6 7 8 9 10 11 12 13 14 // Move to the treasure r…" at bounding box center [319, 74] width 143 height 123
click at [355, 53] on div "// Move to the treasure room and defeat all the ogres. hero . moveUp ( 4 ) ; he…" at bounding box center [327, 81] width 130 height 136
type textarea "var enemy1 = hero.findNearestEnemy();"
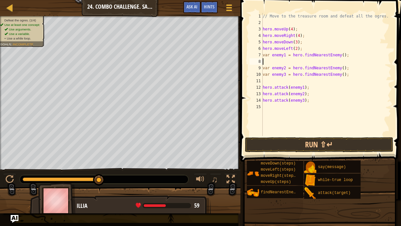
paste textarea "hero.attack(enemy1);"
click at [350, 67] on div "// Move to the treasure room and defeat all the ogres. hero . moveUp ( 4 ) ; he…" at bounding box center [327, 81] width 130 height 136
type textarea "var enemy2 = hero.findNearestEnemy();"
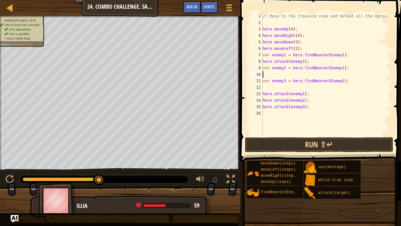
paste textarea "hero.attack(enemy1);"
click at [360, 82] on div "// Move to the treasure room and defeat all the ogres. hero . moveUp ( 4 ) ; he…" at bounding box center [327, 81] width 130 height 136
click at [315, 109] on div "// Move to the treasure room and defeat all the ogres. hero . moveUp ( 4 ) ; he…" at bounding box center [327, 81] width 130 height 136
click at [323, 97] on div "// Move to the treasure room and defeat all the ogres. hero . moveUp ( 4 ) ; he…" at bounding box center [327, 81] width 130 height 136
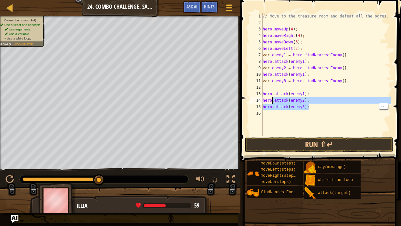
drag, startPoint x: 312, startPoint y: 107, endPoint x: 273, endPoint y: 100, distance: 39.7
click at [273, 100] on div "// Move to the treasure room and defeat all the ogres. hero . moveUp ( 4 ) ; he…" at bounding box center [327, 81] width 130 height 136
click at [321, 103] on div "// Move to the treasure room and defeat all the ogres. hero . moveUp ( 4 ) ; he…" at bounding box center [327, 74] width 130 height 123
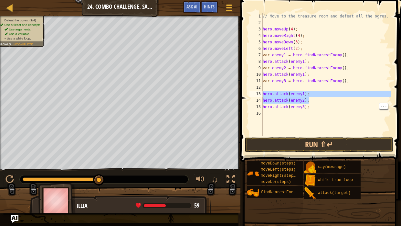
drag, startPoint x: 318, startPoint y: 100, endPoint x: 263, endPoint y: 93, distance: 55.1
click at [263, 93] on div "// Move to the treasure room and defeat all the ogres. hero . moveUp ( 4 ) ; he…" at bounding box center [327, 81] width 130 height 136
type textarea "hero.attack(enemy1); hero.attack(enemy2);"
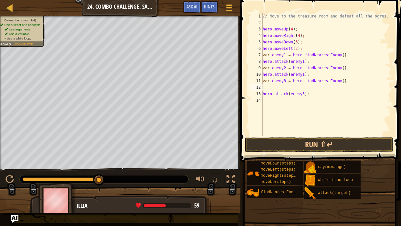
click at [304, 76] on div "// Move to the treasure room and defeat all the ogres. hero . moveUp ( 4 ) ; he…" at bounding box center [327, 81] width 130 height 136
type textarea "hero.attack(enemy2);"
click at [350, 141] on button "Run ⇧↵" at bounding box center [319, 144] width 148 height 15
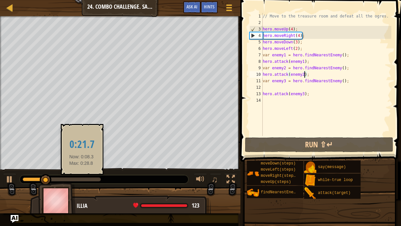
click at [82, 155] on div at bounding box center [62, 179] width 78 height 4
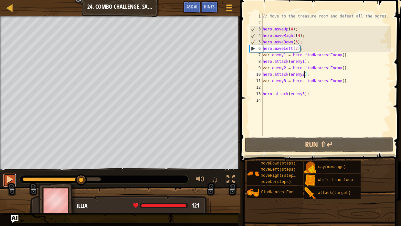
click at [9, 155] on button at bounding box center [9, 179] width 13 height 13
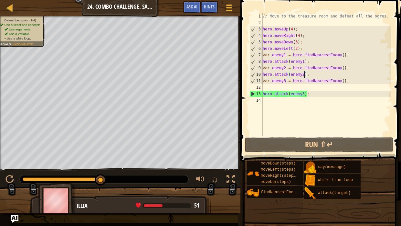
click at [267, 87] on div "// Move to the treasure room and defeat all the ogres. hero . moveUp ( 4 ) ; he…" at bounding box center [327, 81] width 130 height 136
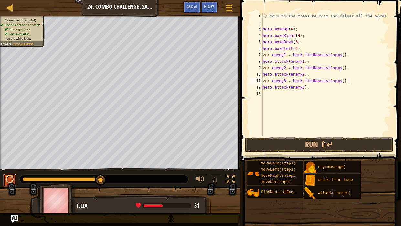
click at [11, 155] on div at bounding box center [9, 179] width 8 height 8
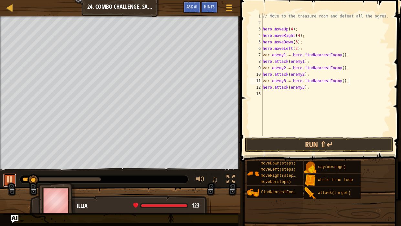
click at [11, 155] on div at bounding box center [9, 179] width 8 height 8
click at [326, 87] on div "// Move to the treasure room and defeat all the ogres. hero . moveUp ( 4 ) ; he…" at bounding box center [327, 81] width 130 height 136
click at [196, 0] on div "Map Introduction to Computer Science 24. Combo Challenge. Safe Place Game Menu …" at bounding box center [120, 8] width 241 height 16
click at [192, 4] on span "Ask AI" at bounding box center [192, 7] width 11 height 6
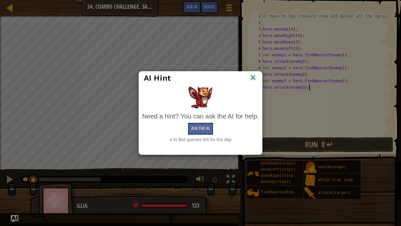
click at [256, 78] on img at bounding box center [253, 78] width 8 height 10
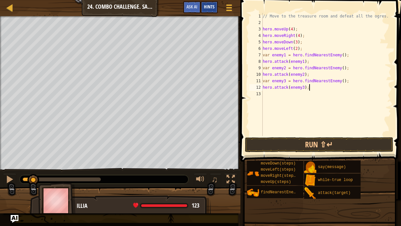
click at [205, 2] on div "Hints" at bounding box center [209, 7] width 17 height 12
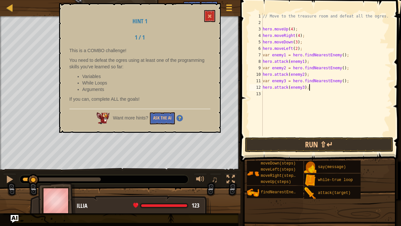
click at [207, 23] on h1 "Hint 1" at bounding box center [140, 21] width 141 height 6
click at [210, 19] on button at bounding box center [209, 16] width 11 height 12
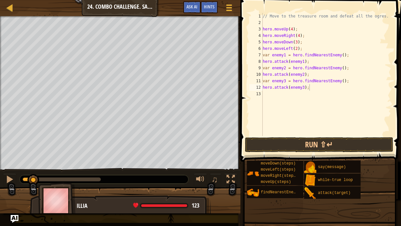
click at [338, 90] on div "// Move to the treasure room and defeat all the ogres. hero . moveUp ( 4 ) ; he…" at bounding box center [327, 81] width 130 height 136
type textarea "h"
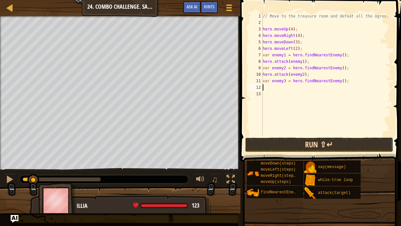
click at [349, 139] on button "Run ⇧↵" at bounding box center [319, 144] width 148 height 15
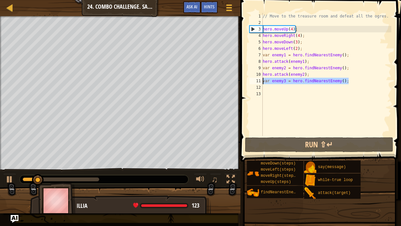
drag, startPoint x: 351, startPoint y: 81, endPoint x: 261, endPoint y: 80, distance: 89.6
click at [261, 80] on div "1 2 3 4 5 6 7 8 9 10 11 12 13 // Move to the treasure room and defeat all the o…" at bounding box center [319, 74] width 143 height 123
type textarea "var enemy3 = hero.findNearestEnemy();"
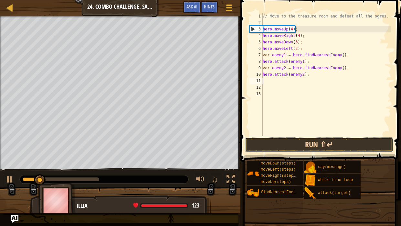
click at [342, 145] on button "Run ⇧↵" at bounding box center [319, 144] width 148 height 15
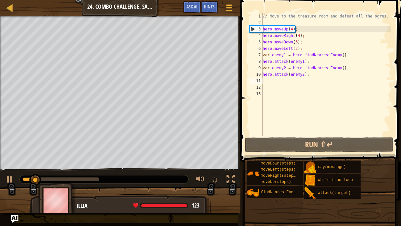
click at [87, 155] on div at bounding box center [61, 179] width 77 height 4
click at [10, 155] on div at bounding box center [9, 179] width 8 height 8
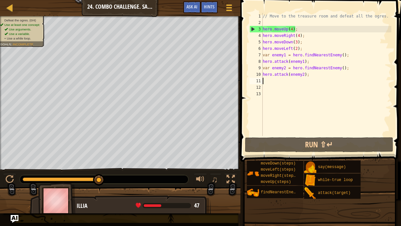
type textarea "h"
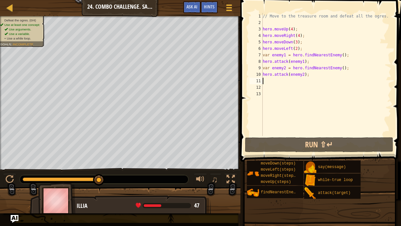
type textarea "c"
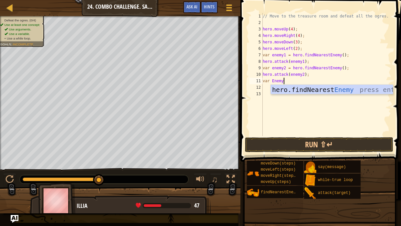
scroll to position [3, 2]
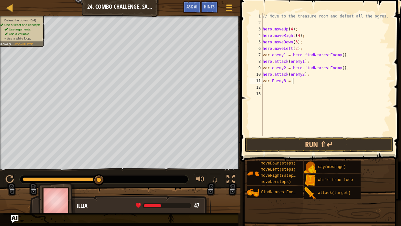
type textarea "var Enemy3 = he"
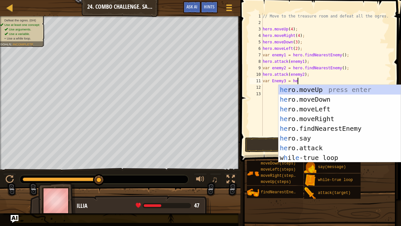
click at [344, 127] on div "he ro.moveUp press enter he ro.moveDown press enter he ro.moveLeft press enter …" at bounding box center [340, 133] width 122 height 97
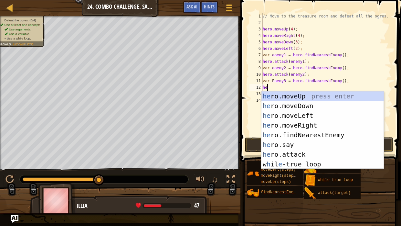
scroll to position [3, 0]
click at [310, 151] on div "her o.moveUp press enter her o.moveDown press enter her o.moveLeft press enter …" at bounding box center [323, 139] width 122 height 97
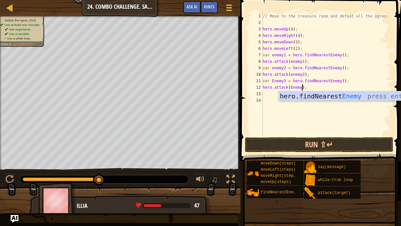
scroll to position [3, 3]
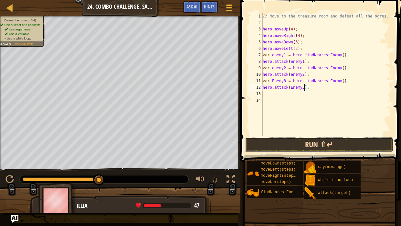
click at [345, 138] on button "Run ⇧↵" at bounding box center [319, 144] width 148 height 15
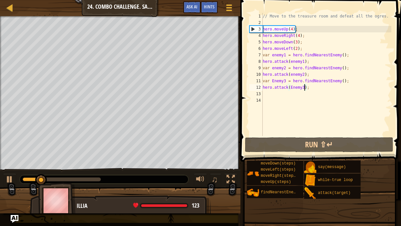
click at [22, 155] on div at bounding box center [104, 179] width 169 height 8
click at [23, 155] on div at bounding box center [104, 179] width 169 height 8
click at [23, 155] on div at bounding box center [37, 179] width 28 height 4
click at [7, 155] on div at bounding box center [9, 179] width 8 height 8
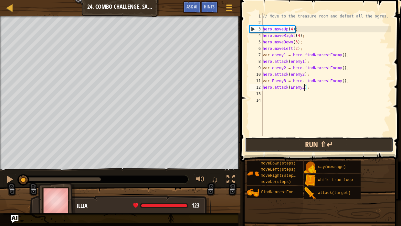
click at [272, 146] on button "Run ⇧↵" at bounding box center [319, 144] width 148 height 15
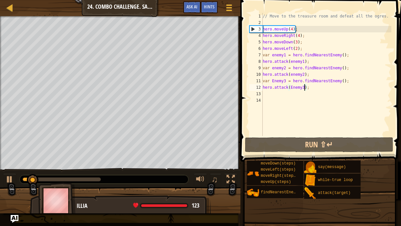
click at [70, 155] on div at bounding box center [62, 179] width 78 height 4
click at [82, 155] on div at bounding box center [104, 179] width 169 height 8
click at [11, 155] on div at bounding box center [9, 179] width 8 height 8
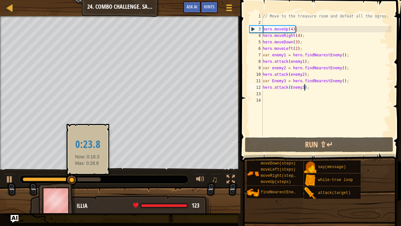
click at [87, 155] on div at bounding box center [62, 179] width 78 height 4
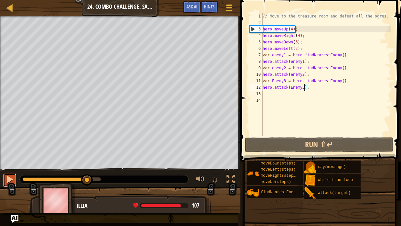
click at [13, 155] on div at bounding box center [9, 179] width 8 height 8
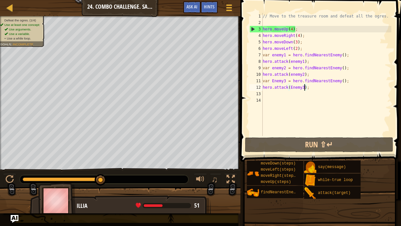
click at [322, 75] on div "// Move to the treasure room and defeat all the ogres. hero . moveUp ( 4 ) ; he…" at bounding box center [327, 81] width 130 height 136
type textarea "hero.attack(enemy2);"
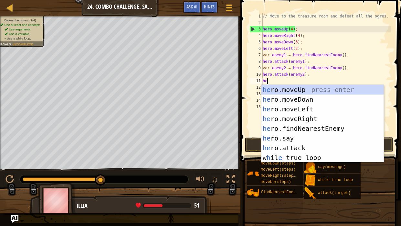
type textarea "her"
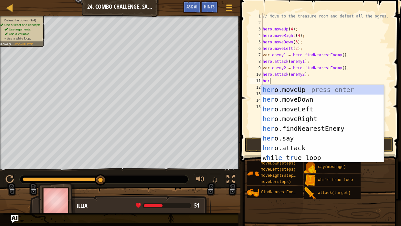
click at [318, 115] on div "her o.moveUp press enter her o.moveDown press enter her o.moveLeft press enter …" at bounding box center [323, 133] width 122 height 97
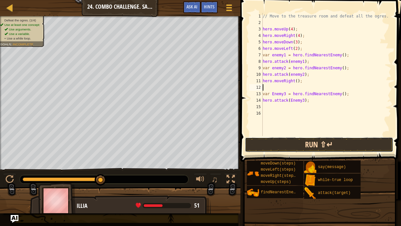
click at [309, 148] on button "Run ⇧↵" at bounding box center [319, 144] width 148 height 15
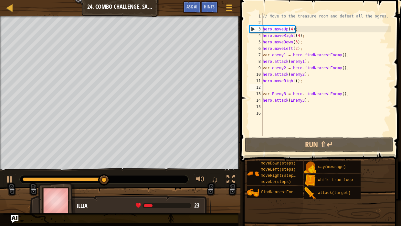
click at [93, 155] on div at bounding box center [104, 179] width 169 height 8
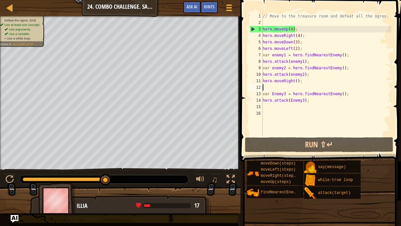
click at [87, 155] on div at bounding box center [104, 179] width 169 height 8
click at [88, 155] on div at bounding box center [64, 179] width 83 height 4
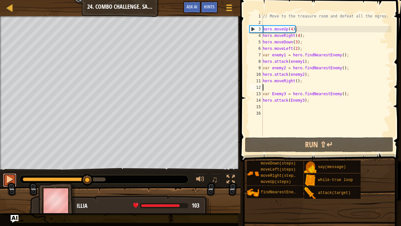
click at [5, 155] on button at bounding box center [9, 179] width 13 height 13
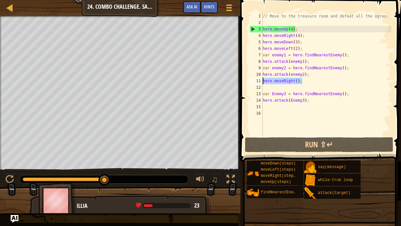
drag, startPoint x: 306, startPoint y: 81, endPoint x: 260, endPoint y: 82, distance: 45.9
click at [260, 82] on div "1 2 3 4 5 6 7 8 9 10 11 12 13 14 15 16 // Move to the treasure room and defeat …" at bounding box center [319, 74] width 143 height 123
type textarea "hero.moveRight();"
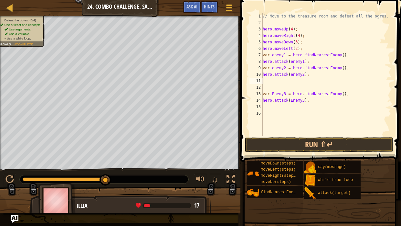
click at [269, 83] on div "// Move to the treasure room and defeat all the ogres. hero . moveUp ( 4 ) ; he…" at bounding box center [327, 81] width 130 height 136
type textarea "hero.attack(enemy2);"
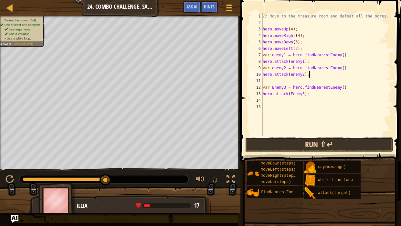
click at [269, 147] on button "Run ⇧↵" at bounding box center [319, 144] width 148 height 15
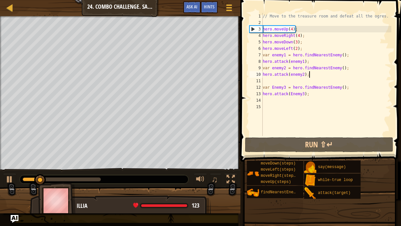
click at [87, 155] on div at bounding box center [62, 179] width 78 height 4
click at [12, 155] on div at bounding box center [9, 179] width 8 height 8
click at [0, 0] on div at bounding box center [0, 0] width 0 height 0
click at [12, 155] on div at bounding box center [9, 179] width 8 height 8
click at [3, 155] on button at bounding box center [9, 179] width 13 height 13
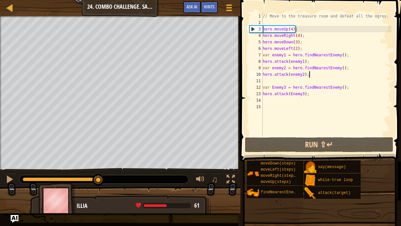
click at [314, 102] on div "// Move to the treasure room and defeat all the ogres. hero . moveUp ( 4 ) ; he…" at bounding box center [327, 81] width 130 height 136
click at [315, 101] on div "// Move to the treasure room and defeat all the ogres. hero . moveUp ( 4 ) ; he…" at bounding box center [327, 81] width 130 height 136
click at [317, 97] on div "// Move to the treasure room and defeat all the ogres. hero . moveUp ( 4 ) ; he…" at bounding box center [327, 81] width 130 height 136
click at [316, 94] on div "// Move to the treasure room and defeat all the ogres. hero . moveUp ( 4 ) ; he…" at bounding box center [327, 81] width 130 height 136
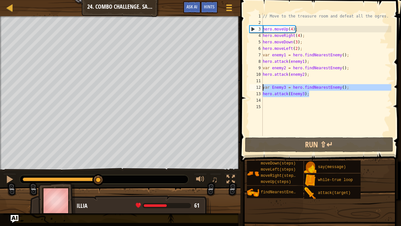
drag, startPoint x: 316, startPoint y: 94, endPoint x: 266, endPoint y: 85, distance: 51.2
click at [266, 85] on div "// Move to the treasure room and defeat all the ogres. hero . moveUp ( 4 ) ; he…" at bounding box center [327, 81] width 130 height 136
type textarea "var Enemy3 = hero.findNearestEnemy(); hero.attack(Enemy3);"
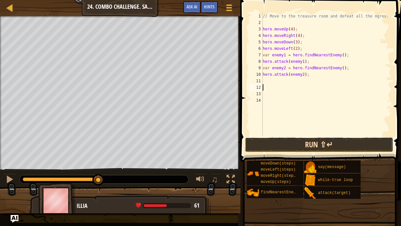
click at [337, 139] on button "Run ⇧↵" at bounding box center [319, 144] width 148 height 15
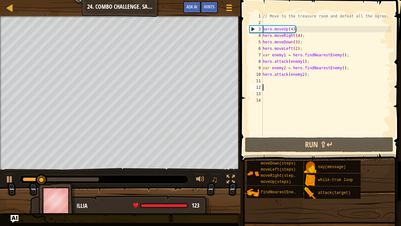
type textarea "var Enemy3 = hero.findNearestEnemy(); hero.attack(Enemy3);"
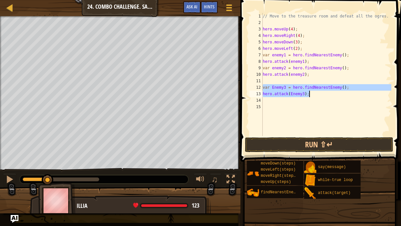
click at [293, 120] on div "// Move to the treasure room and defeat all the ogres. hero . moveUp ( 4 ) ; he…" at bounding box center [327, 81] width 130 height 136
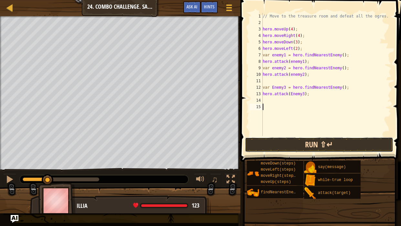
click at [252, 138] on button "Run ⇧↵" at bounding box center [319, 144] width 148 height 15
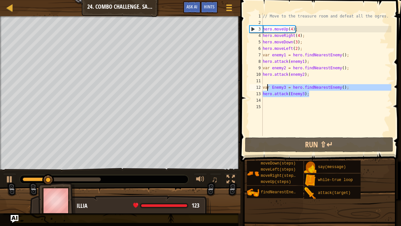
drag, startPoint x: 329, startPoint y: 96, endPoint x: 262, endPoint y: 88, distance: 67.1
click at [262, 88] on div "1 2 3 4 5 6 7 8 9 10 11 12 13 14 15 // Move to the treasure room and defeat all…" at bounding box center [319, 74] width 143 height 123
type textarea "var Enemy3 = hero.findNearestEnemy(); hero.attack(Enemy3);"
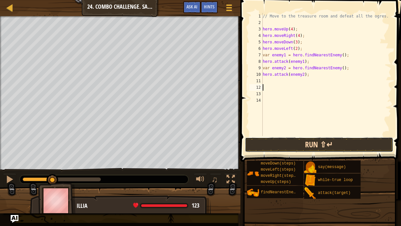
click at [340, 146] on button "Run ⇧↵" at bounding box center [319, 144] width 148 height 15
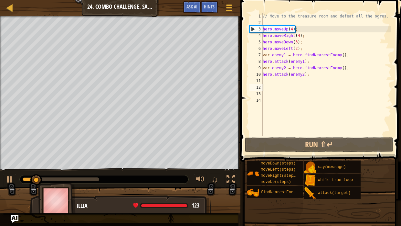
click at [78, 155] on div at bounding box center [61, 179] width 77 height 4
click at [13, 155] on div at bounding box center [9, 179] width 8 height 8
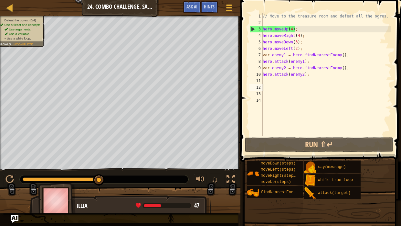
click at [310, 63] on div "// Move to the treasure room and defeat all the ogres. hero . moveUp ( 4 ) ; he…" at bounding box center [327, 81] width 130 height 136
type textarea "hero.attack(enemy1);"
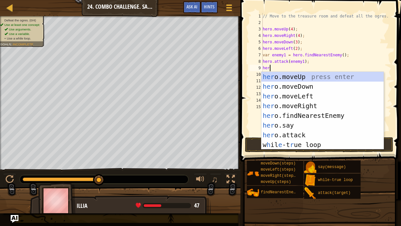
click at [305, 132] on div "her o.moveUp press enter her o.moveDown press enter her o.moveLeft press enter …" at bounding box center [323, 120] width 122 height 97
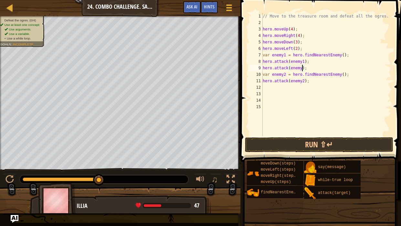
scroll to position [3, 3]
click at [331, 81] on div "// Move to the treasure room and defeat all the ogres. hero . moveUp ( 4 ) ; he…" at bounding box center [327, 81] width 130 height 136
type textarea "hero.attack(enemy2);"
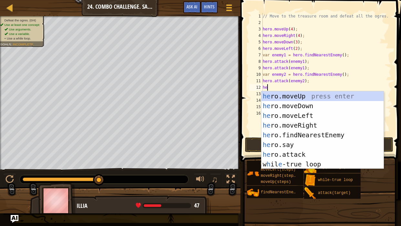
scroll to position [3, 0]
click at [312, 154] on div "her o.moveUp press enter her o.moveDown press enter her o.moveLeft press enter …" at bounding box center [323, 139] width 122 height 97
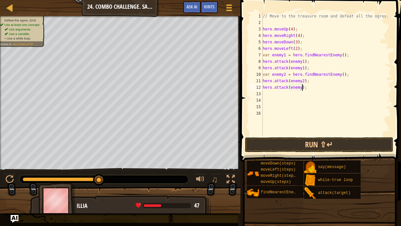
scroll to position [3, 3]
click at [334, 143] on button "Run ⇧↵" at bounding box center [319, 144] width 148 height 15
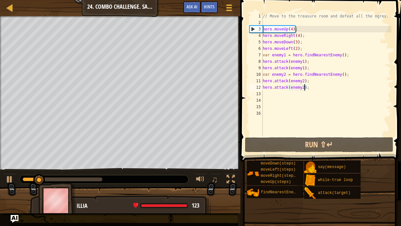
click at [83, 155] on div at bounding box center [63, 179] width 80 height 4
click at [6, 155] on div at bounding box center [9, 179] width 8 height 8
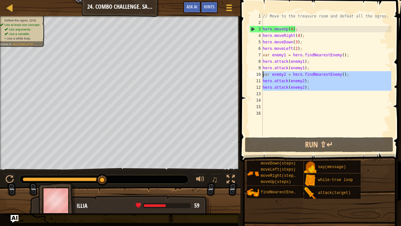
drag, startPoint x: 325, startPoint y: 93, endPoint x: 263, endPoint y: 73, distance: 65.9
click at [263, 73] on div "hero.attack(enemy2); 1 2 3 4 5 6 7 8 9 10 11 12 13 14 15 16 // Move to the trea…" at bounding box center [319, 74] width 143 height 123
type textarea "var enemy2 = hero.findNearestEnemy(); hero.attack(enemy2);"
click at [303, 96] on div "// Move to the treasure room and defeat all the ogres. hero . moveUp ( 4 ) ; he…" at bounding box center [327, 81] width 130 height 136
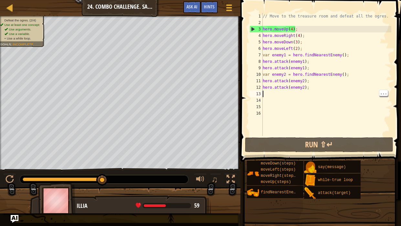
scroll to position [3, 0]
paste textarea "var enemy2 = hero.findNearestEnemy();"
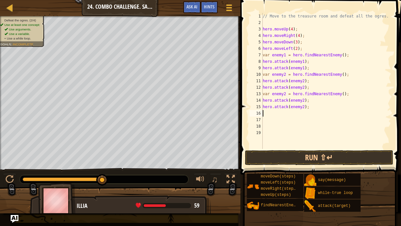
click at [283, 93] on div "// Move to the treasure room and defeat all the ogres. hero . moveUp ( 4 ) ; he…" at bounding box center [327, 87] width 130 height 149
click at [303, 100] on div "// Move to the treasure room and defeat all the ogres. hero . moveUp ( 4 ) ; he…" at bounding box center [327, 87] width 130 height 149
type textarea "hero.attack(enemy3);"
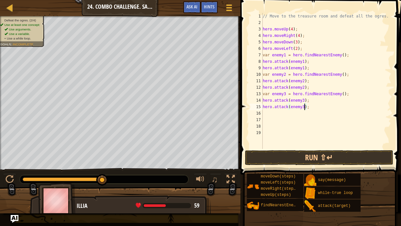
click at [321, 112] on div "// Move to the treasure room and defeat all the ogres. hero . moveUp ( 4 ) ; he…" at bounding box center [327, 87] width 130 height 149
paste textarea "var enemy2 = hero.findNearestEnemy();"
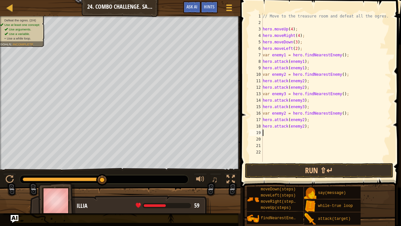
click at [282, 112] on div "// Move to the treasure room and defeat all the ogres. hero . moveUp ( 4 ) ; he…" at bounding box center [327, 94] width 130 height 162
click at [307, 116] on div "// Move to the treasure room and defeat all the ogres. hero . moveUp ( 4 ) ; he…" at bounding box center [327, 94] width 130 height 162
click at [306, 122] on div "// Move to the treasure room and defeat all the ogres. hero . moveUp ( 4 ) ; he…" at bounding box center [327, 94] width 130 height 162
click at [302, 119] on div "// Move to the treasure room and defeat all the ogres. hero . moveUp ( 4 ) ; he…" at bounding box center [327, 94] width 130 height 162
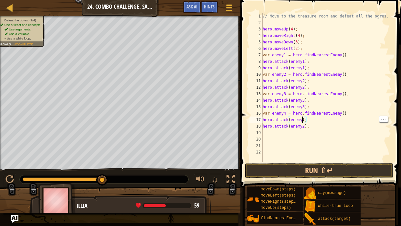
scroll to position [3, 3]
click at [351, 127] on div "// Move to the treasure room and defeat all the ogres. hero . moveUp ( 4 ) ; he…" at bounding box center [327, 94] width 130 height 162
type textarea "hero.attack(enemy4);"
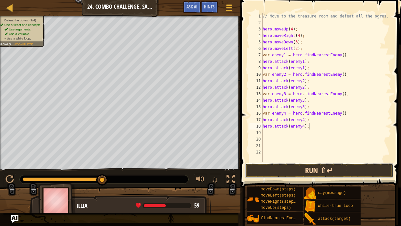
click at [294, 155] on button "Run ⇧↵" at bounding box center [319, 170] width 148 height 15
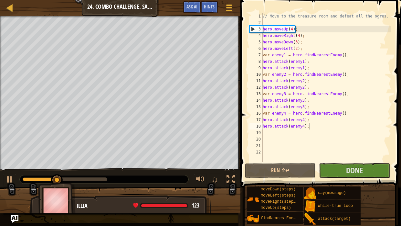
click at [91, 155] on div at bounding box center [104, 179] width 169 height 8
click at [91, 155] on div at bounding box center [65, 179] width 85 height 4
click at [13, 155] on div at bounding box center [9, 179] width 8 height 8
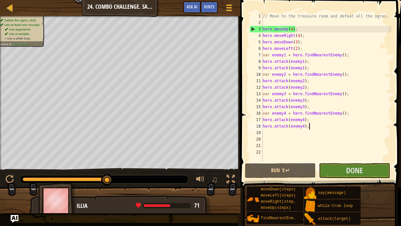
click at [311, 117] on div "// Move to the treasure room and defeat all the ogres. hero . moveUp ( 4 ) ; he…" at bounding box center [327, 94] width 130 height 162
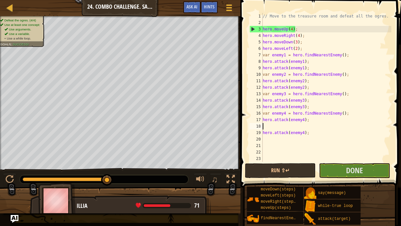
scroll to position [3, 0]
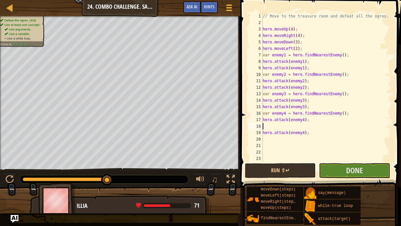
type textarea "hero.attack(enemy4);"
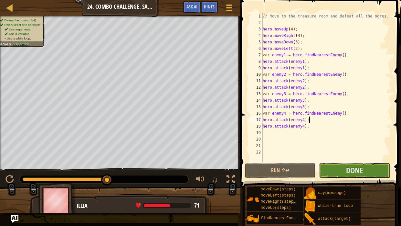
click at [266, 119] on div "// Move to the treasure room and defeat all the ogres. hero . moveUp ( 4 ) ; he…" at bounding box center [327, 94] width 130 height 162
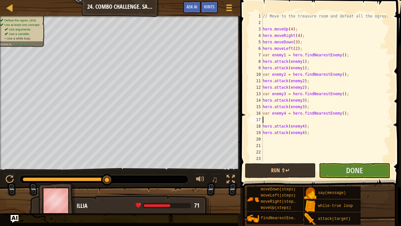
type textarea "wh"
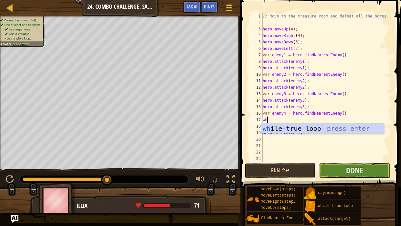
click at [362, 126] on div "wh ile-true loop press enter" at bounding box center [323, 138] width 122 height 29
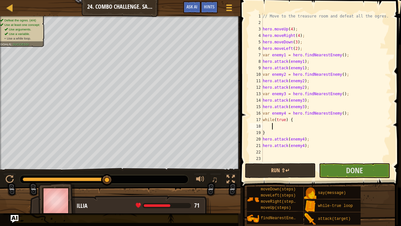
click at [267, 134] on div "// Move to the treasure room and defeat all the ogres. hero . moveUp ( 4 ) ; he…" at bounding box center [327, 94] width 130 height 162
type textarea "}"
click at [259, 126] on div "18" at bounding box center [256, 126] width 13 height 6
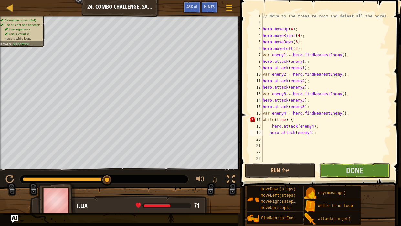
type textarea "hero.attack(enemy4);"
click at [301, 155] on button "Run ⇧↵" at bounding box center [280, 170] width 71 height 15
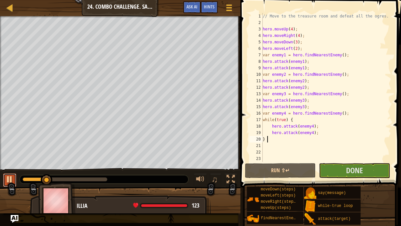
click at [11, 155] on div at bounding box center [9, 179] width 8 height 8
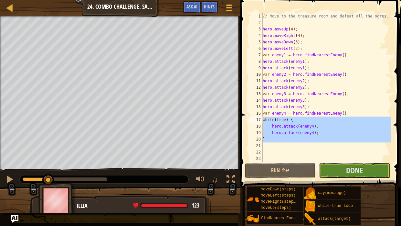
drag, startPoint x: 325, startPoint y: 144, endPoint x: 263, endPoint y: 117, distance: 67.5
click at [263, 117] on div "} 1 2 3 4 5 6 7 8 9 10 11 12 13 14 15 16 17 18 19 20 21 22 23 // Move to the tr…" at bounding box center [319, 87] width 143 height 149
click at [329, 93] on div "// Move to the treasure room and defeat all the ogres. hero . moveUp ( 4 ) ; he…" at bounding box center [327, 94] width 130 height 162
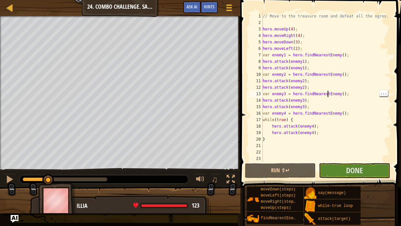
click at [329, 104] on div "// Move to the treasure room and defeat all the ogres. hero . moveUp ( 4 ) ; he…" at bounding box center [327, 94] width 130 height 162
click at [327, 97] on div "// Move to the treasure room and defeat all the ogres. hero . moveUp ( 4 ) ; he…" at bounding box center [327, 94] width 130 height 162
click at [325, 106] on div "// Move to the treasure room and defeat all the ogres. hero . moveUp ( 4 ) ; he…" at bounding box center [327, 94] width 130 height 162
click at [314, 108] on div "// Move to the treasure room and defeat all the ogres. hero . moveUp ( 4 ) ; he…" at bounding box center [327, 87] width 130 height 149
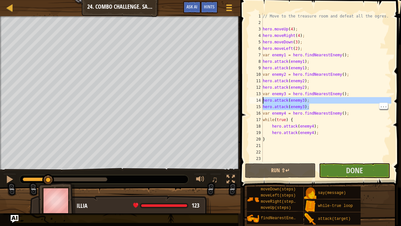
drag, startPoint x: 314, startPoint y: 108, endPoint x: 263, endPoint y: 99, distance: 52.0
click at [263, 99] on div "hero.attack(enemy3); 1 2 3 4 5 6 7 8 9 10 11 12 13 14 15 16 17 18 19 20 21 22 2…" at bounding box center [319, 87] width 143 height 149
type textarea "hero.attack(enemy3); hero.attack(enemy3);"
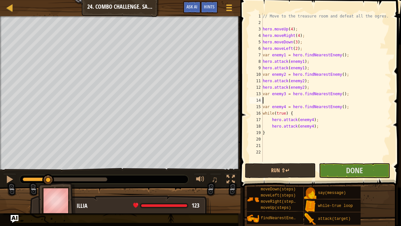
paste textarea "hero.attack(enemy4);"
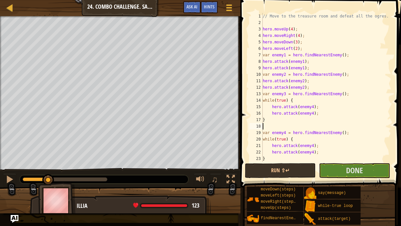
click at [314, 115] on div "// Move to the treasure room and defeat all the ogres. hero . moveUp ( 4 ) ; he…" at bounding box center [327, 94] width 130 height 162
click at [318, 106] on div "// Move to the treasure room and defeat all the ogres. hero . moveUp ( 4 ) ; he…" at bounding box center [327, 94] width 130 height 162
click at [292, 155] on button "Run ⇧↵" at bounding box center [280, 170] width 71 height 15
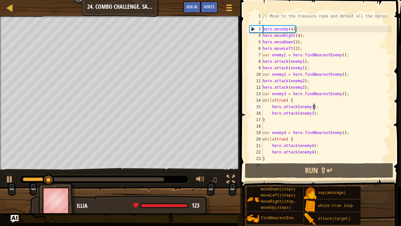
click at [295, 138] on div "// Move to the treasure room and defeat all the ogres. hero . moveUp ( 4 ) ; he…" at bounding box center [327, 94] width 130 height 162
type textarea "while(true) {"
drag, startPoint x: 295, startPoint y: 138, endPoint x: 263, endPoint y: 139, distance: 32.0
click at [263, 139] on div "while(true) { 1 2 3 4 5 6 7 8 9 10 11 12 13 14 15 16 17 18 19 20 21 22 23 24 //…" at bounding box center [319, 87] width 143 height 149
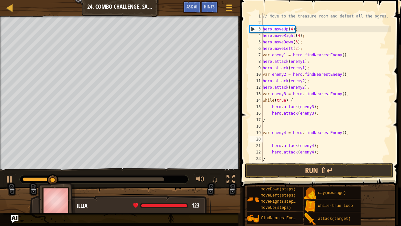
scroll to position [3, 0]
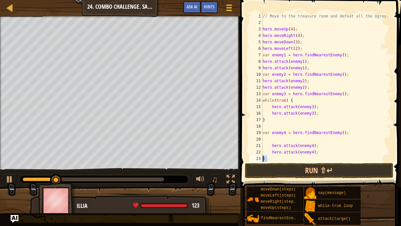
drag, startPoint x: 268, startPoint y: 158, endPoint x: 264, endPoint y: 158, distance: 4.3
click at [264, 155] on div "// Move to the treasure room and defeat all the ogres. hero . moveUp ( 4 ) ; he…" at bounding box center [327, 94] width 130 height 162
type textarea "}"
drag, startPoint x: 282, startPoint y: 120, endPoint x: 263, endPoint y: 121, distance: 18.4
click at [263, 121] on div "// Move to the treasure room and defeat all the ogres. hero . moveUp ( 4 ) ; he…" at bounding box center [327, 94] width 130 height 162
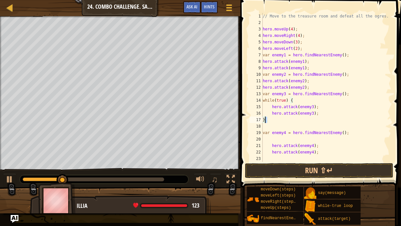
type textarea "}"
drag, startPoint x: 304, startPoint y: 100, endPoint x: 260, endPoint y: 97, distance: 44.4
click at [260, 97] on div "1 2 3 4 5 6 7 8 9 10 11 12 13 14 15 16 17 18 19 20 21 22 23 24 // Move to the t…" at bounding box center [319, 87] width 143 height 149
type textarea "while(true) {"
click at [353, 155] on button "Run ⇧↵" at bounding box center [319, 170] width 148 height 15
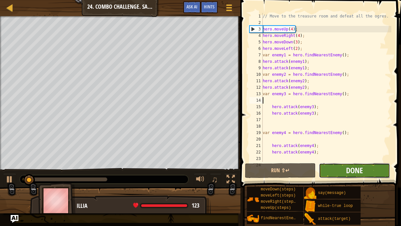
click at [362, 155] on span "Done" at bounding box center [354, 170] width 17 height 10
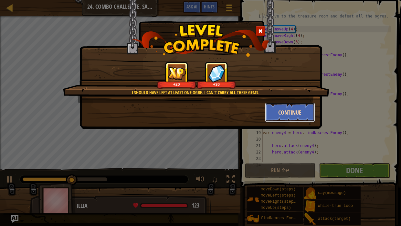
click at [283, 106] on button "Continue" at bounding box center [290, 112] width 50 height 19
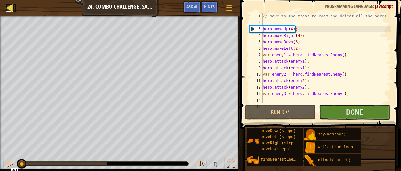
click at [8, 9] on div at bounding box center [10, 8] width 8 height 8
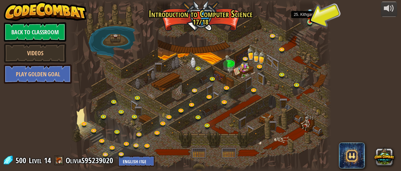
click at [310, 22] on img at bounding box center [310, 15] width 5 height 13
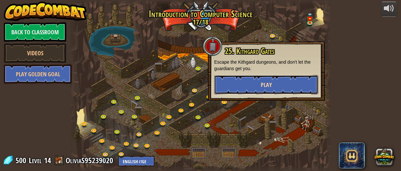
click at [244, 90] on button "Play" at bounding box center [266, 84] width 104 height 19
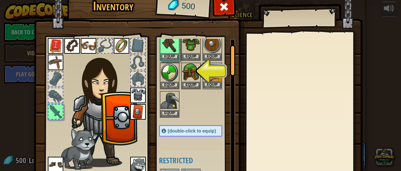
scroll to position [27, 0]
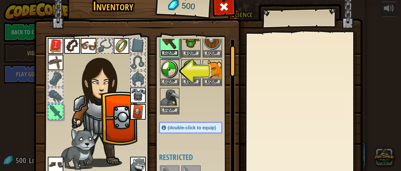
click at [173, 55] on button "Equip" at bounding box center [170, 53] width 18 height 7
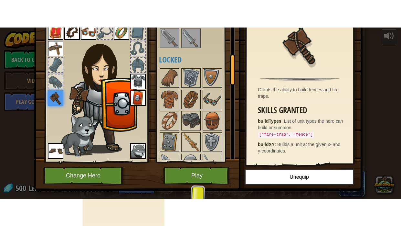
scroll to position [52, 0]
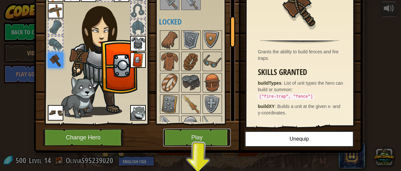
click at [207, 132] on button "Play" at bounding box center [197, 138] width 68 height 18
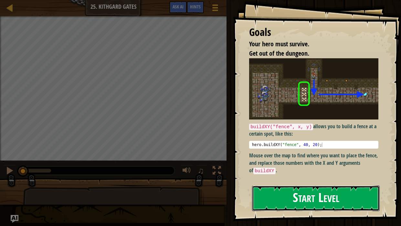
click at [284, 171] on button "Start Level" at bounding box center [316, 198] width 128 height 26
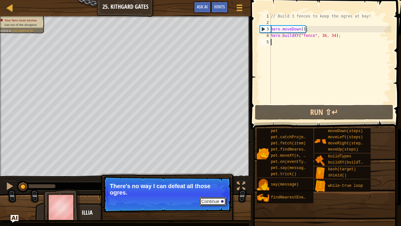
click at [211, 171] on button "Continue" at bounding box center [213, 201] width 27 height 8
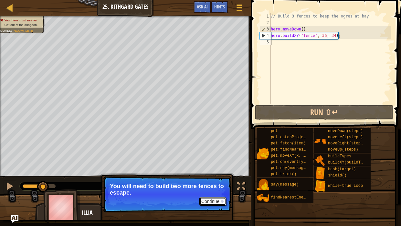
click at [217, 171] on button "Continue" at bounding box center [213, 201] width 27 height 8
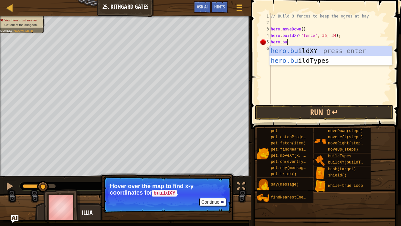
scroll to position [3, 1]
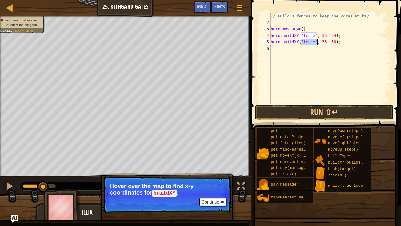
click at [325, 41] on div "// Build 3 fences to keep the ogres at bay! hero . moveDown ( ) ; hero . buildX…" at bounding box center [331, 65] width 122 height 104
type textarea "hero.buildXY("fence", 36, 31);"
click at [334, 112] on button "Run ⇧↵" at bounding box center [324, 112] width 138 height 15
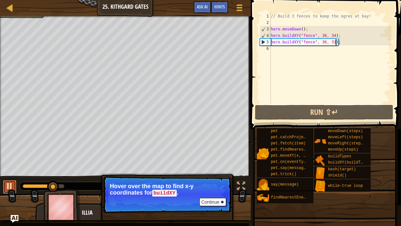
click at [6, 171] on div at bounding box center [9, 186] width 8 height 8
click at [300, 59] on div "// Build 3 fences to keep the ogres at bay! hero . moveDown ( ) ; hero . buildX…" at bounding box center [331, 65] width 122 height 104
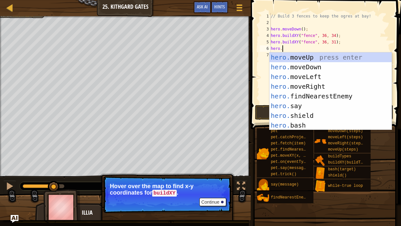
scroll to position [3, 1]
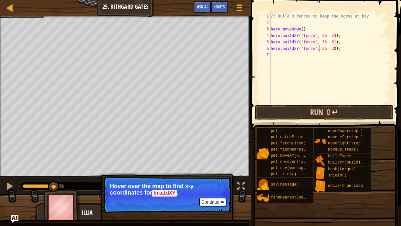
click at [338, 49] on div "// Build 3 fences to keep the ogres at bay! hero . moveDown ( ) ; hero . buildX…" at bounding box center [331, 65] width 122 height 104
type textarea "hero.buildXY("fence", 36, 27);"
click at [342, 102] on div "// Build 3 fences to keep the ogres at bay! hero . moveDown ( ) ; hero . buildX…" at bounding box center [331, 65] width 122 height 104
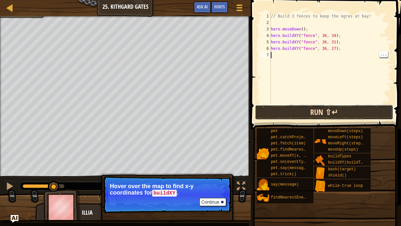
click at [340, 114] on button "Run ⇧↵" at bounding box center [324, 112] width 138 height 15
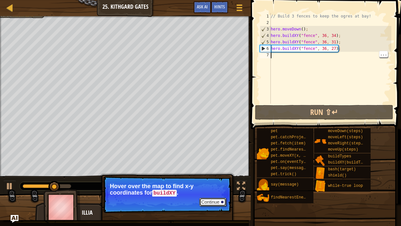
click at [209, 171] on button "Continue" at bounding box center [213, 202] width 27 height 8
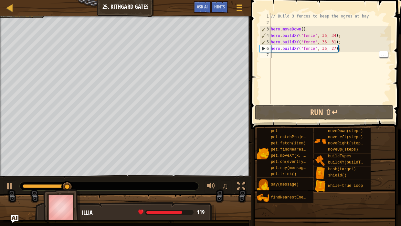
type textarea "h"
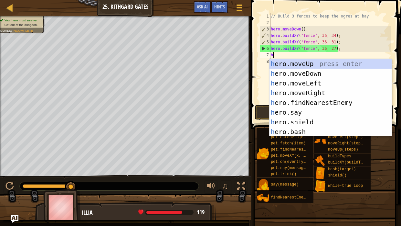
click at [323, 93] on div "h ero.moveUp press enter h ero.moveDown press enter h ero.moveLeft press enter …" at bounding box center [331, 107] width 122 height 97
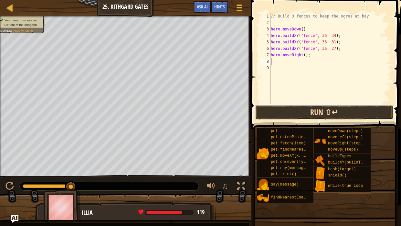
click at [315, 115] on button "Run ⇧↵" at bounding box center [324, 112] width 138 height 15
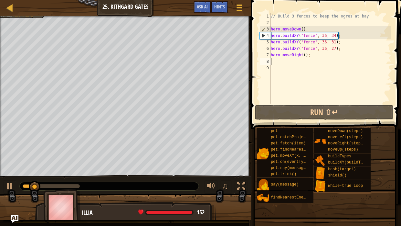
click at [305, 56] on div "// Build 3 fences to keep the ogres at bay! hero . moveDown ( ) ; hero . buildX…" at bounding box center [331, 65] width 122 height 104
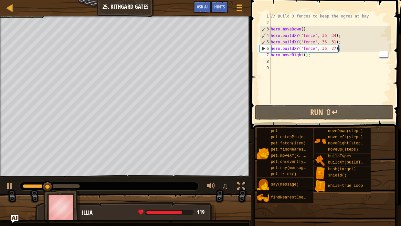
scroll to position [3, 3]
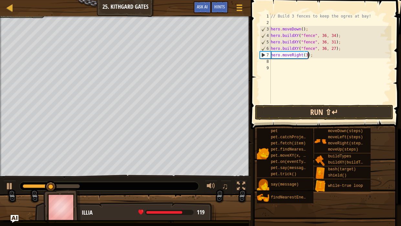
type textarea "hero.moveRight(3);"
click at [304, 109] on button "Run ⇧↵" at bounding box center [324, 112] width 138 height 15
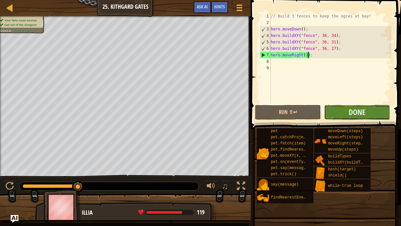
click at [367, 107] on button "Done" at bounding box center [357, 112] width 66 height 15
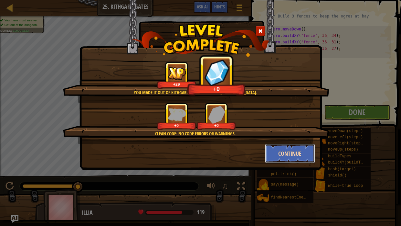
click at [275, 149] on button "Continue" at bounding box center [290, 153] width 50 height 19
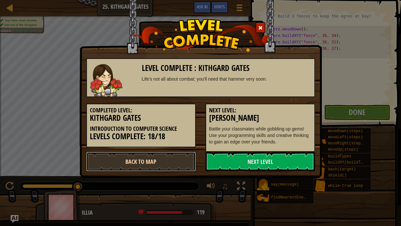
click at [166, 157] on link "Back to Map" at bounding box center [141, 161] width 110 height 19
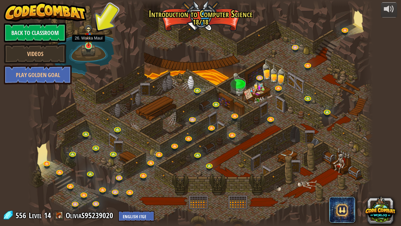
click at [86, 45] on img at bounding box center [88, 35] width 8 height 22
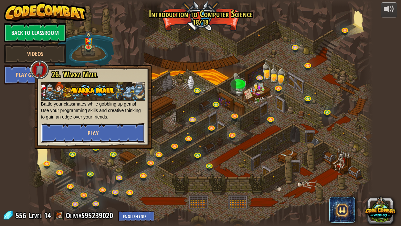
click at [86, 126] on button "Play" at bounding box center [93, 132] width 104 height 19
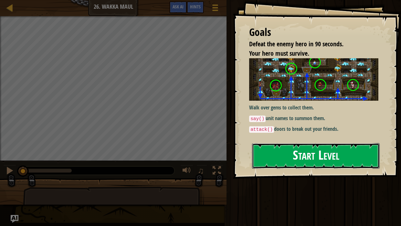
click at [337, 150] on button "Start Level" at bounding box center [316, 156] width 128 height 26
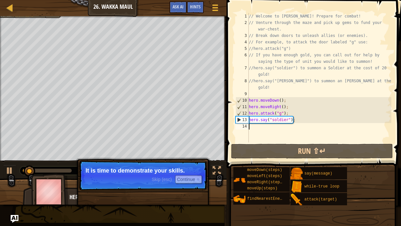
click at [7, 12] on div "Ladder Introduction to Computer Science 26. Wakka Maul Game Menu Done Hints Ask…" at bounding box center [113, 8] width 227 height 16
click at [7, 11] on div at bounding box center [10, 8] width 8 height 8
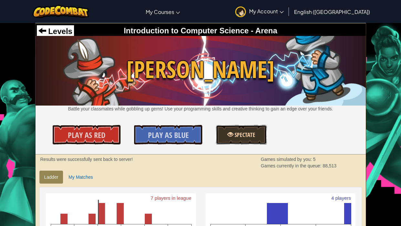
click at [231, 134] on span at bounding box center [231, 134] width 6 height 6
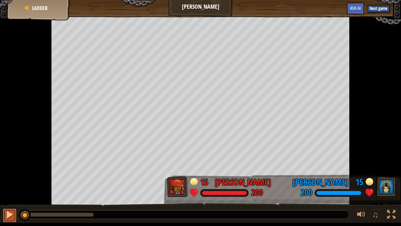
click at [11, 216] on div at bounding box center [9, 214] width 8 height 8
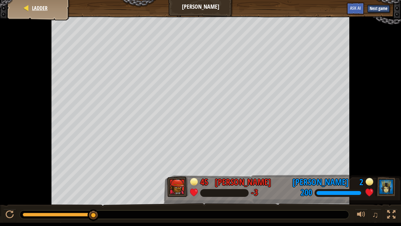
click at [39, 12] on div "Ladder" at bounding box center [39, 8] width 52 height 16
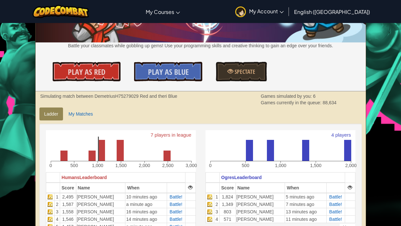
scroll to position [64, 0]
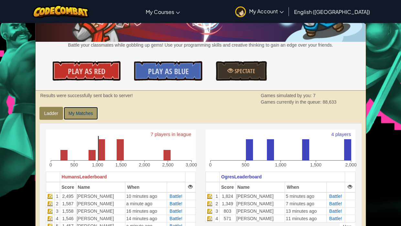
click at [79, 108] on link "My Matches" at bounding box center [81, 113] width 34 height 13
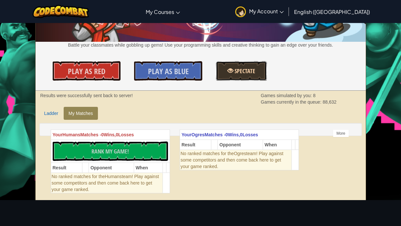
click at [253, 79] on link "Spectate" at bounding box center [241, 70] width 51 height 19
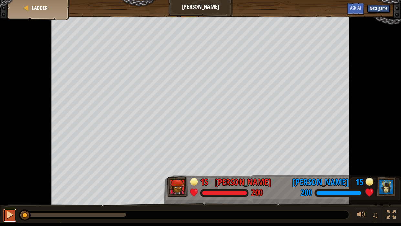
click at [14, 214] on div at bounding box center [9, 214] width 8 height 8
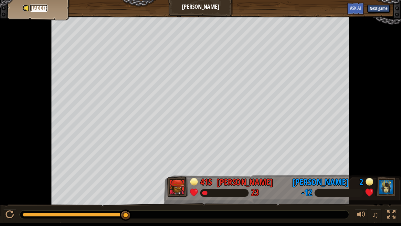
click at [30, 5] on link "Ladder" at bounding box center [38, 8] width 17 height 7
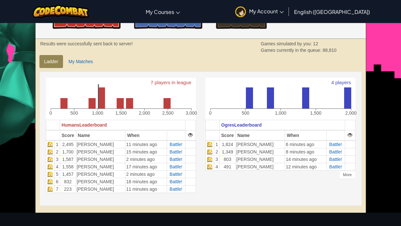
scroll to position [115, 0]
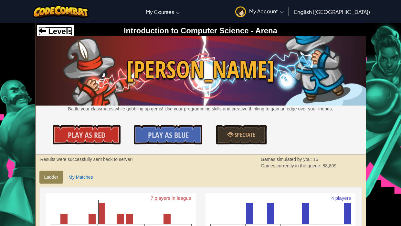
click at [43, 27] on span at bounding box center [42, 31] width 8 height 8
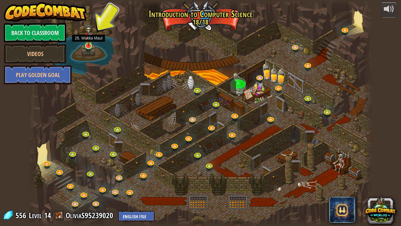
click at [87, 51] on div at bounding box center [200, 113] width 345 height 226
click at [88, 47] on link at bounding box center [89, 46] width 13 height 13
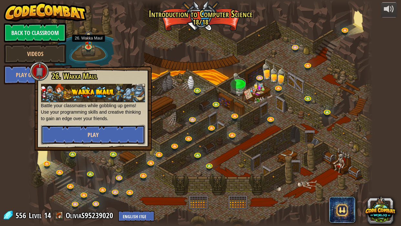
click at [114, 139] on button "Play" at bounding box center [93, 134] width 104 height 19
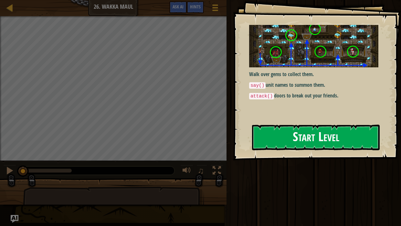
click at [271, 92] on div "Walk over gems to collect them. say() unit names to summon them. attack() doors…" at bounding box center [313, 62] width 129 height 75
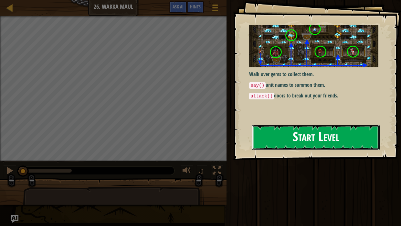
click at [281, 135] on button "Start Level" at bounding box center [316, 138] width 128 height 26
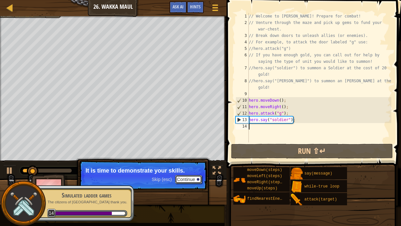
click at [190, 179] on button "Continue" at bounding box center [188, 179] width 27 height 8
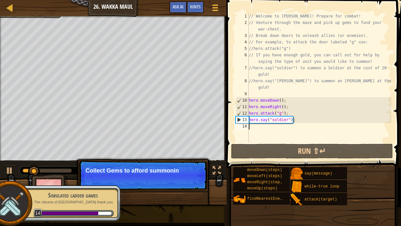
click at [190, 179] on p "Skip (esc) Continue Collect Gems to afford summonin" at bounding box center [143, 175] width 128 height 30
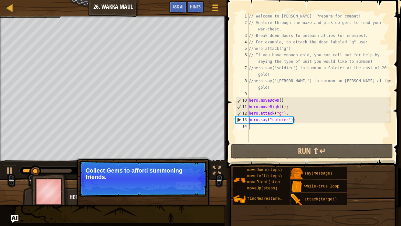
click at [190, 179] on p "Collect Gems to afford summoning friends." at bounding box center [143, 173] width 115 height 13
click at [186, 186] on button "Continue" at bounding box center [188, 185] width 27 height 8
click at [183, 184] on button "Continue" at bounding box center [188, 185] width 27 height 8
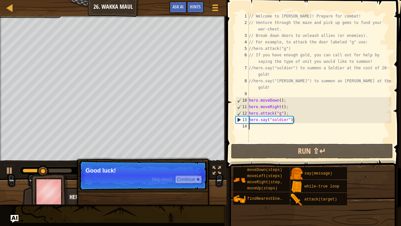
click at [183, 184] on p "Skip (esc) Continue Good luck!" at bounding box center [143, 175] width 128 height 30
click at [186, 182] on button "Continue" at bounding box center [188, 179] width 27 height 8
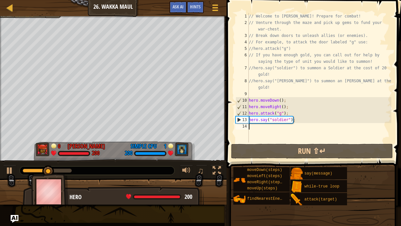
scroll to position [3, 0]
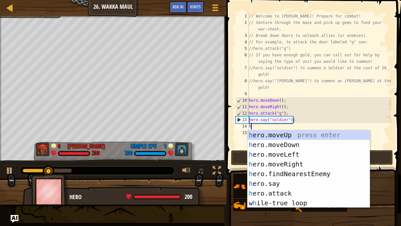
type textarea "he"
click at [308, 165] on div "he ro.moveUp press enter he ro.moveDown press enter he ro.moveLeft press enter …" at bounding box center [309, 178] width 122 height 97
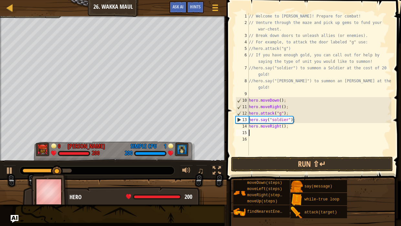
click at [284, 127] on div "// Welcome to Wakka Maul! Prepare for combat! // Venture through the maze and p…" at bounding box center [320, 90] width 144 height 155
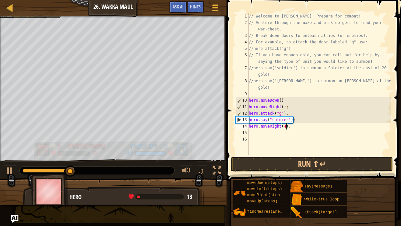
scroll to position [3, 3]
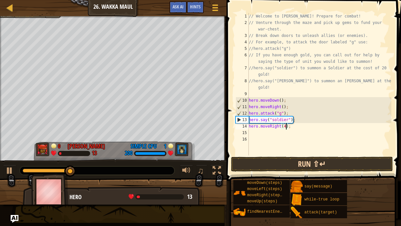
type textarea "hero.moveRight(4);"
click at [345, 163] on button "Run ⇧↵" at bounding box center [312, 164] width 162 height 15
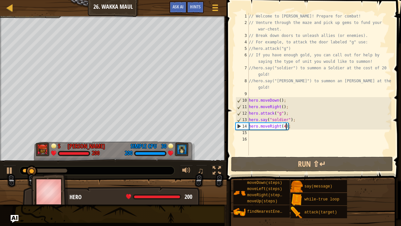
click at [262, 137] on div "// Welcome to Wakka Maul! Prepare for combat! // Venture through the maze and p…" at bounding box center [320, 90] width 144 height 155
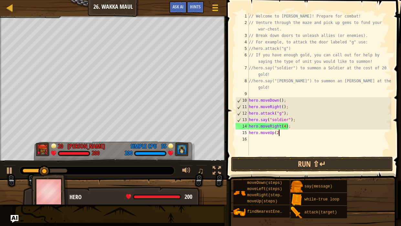
scroll to position [3, 2]
click at [359, 160] on button "Run ⇧↵" at bounding box center [312, 164] width 162 height 15
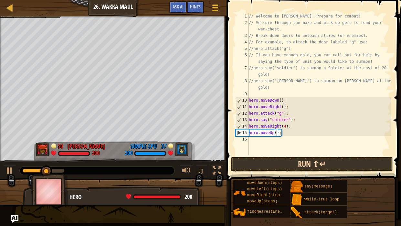
type textarea "hero.moveUp(1);"
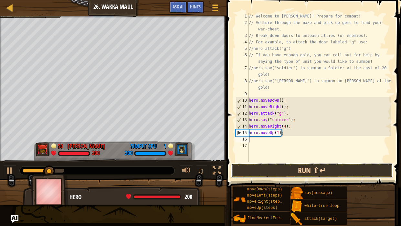
click at [328, 169] on button "Run ⇧↵" at bounding box center [312, 170] width 162 height 15
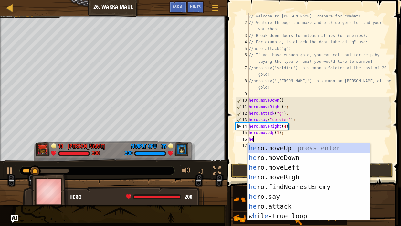
click at [295, 207] on div "he ro.moveUp press enter he ro.moveDown press enter he ro.moveLeft press enter …" at bounding box center [309, 191] width 122 height 97
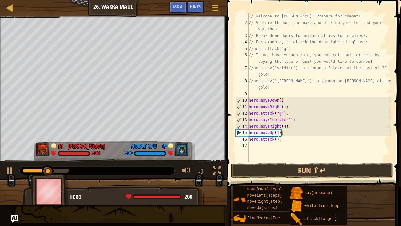
scroll to position [3, 2]
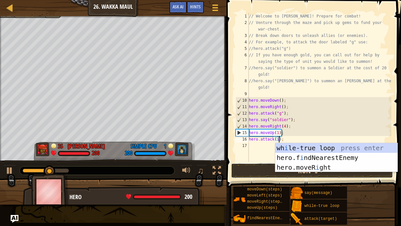
click at [251, 163] on button "Run ⇧↵" at bounding box center [312, 170] width 162 height 15
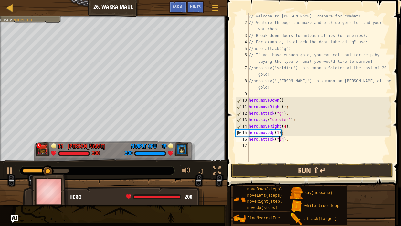
type textarea "hero.attack("i");"
click at [332, 172] on button "Run ⇧↵" at bounding box center [312, 170] width 162 height 15
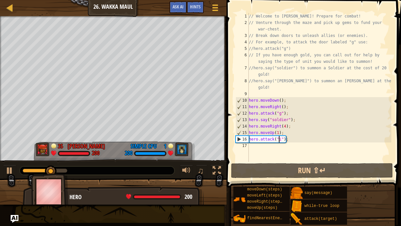
click at [260, 147] on div "// Welcome to Wakka Maul! Prepare for combat! // Venture through the maze and p…" at bounding box center [320, 94] width 144 height 162
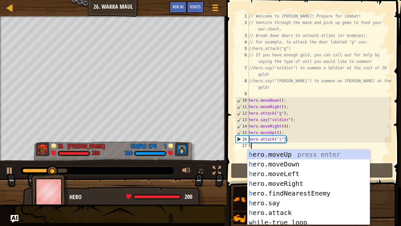
type textarea "h"
click at [313, 154] on div "h ero.moveUp press enter h ero.moveDown press enter h ero.moveLeft press enter …" at bounding box center [309, 196] width 122 height 95
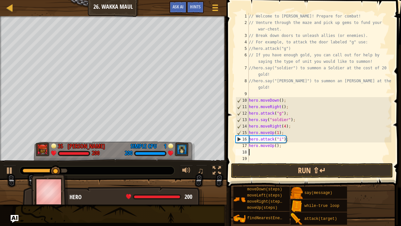
click at [276, 148] on div "// Welcome to Wakka Maul! Prepare for combat! // Venture through the maze and p…" at bounding box center [320, 94] width 144 height 162
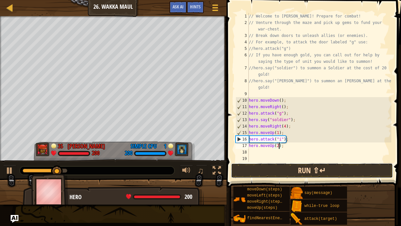
click at [344, 172] on button "Run ⇧↵" at bounding box center [312, 170] width 162 height 15
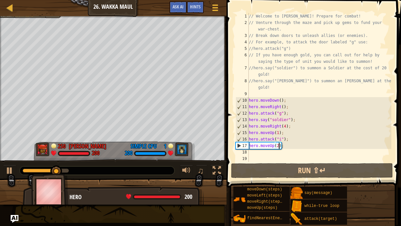
click at [294, 140] on div "// Welcome to Wakka Maul! Prepare for combat! // Venture through the maze and p…" at bounding box center [320, 94] width 144 height 162
type textarea "hero.attack("i");"
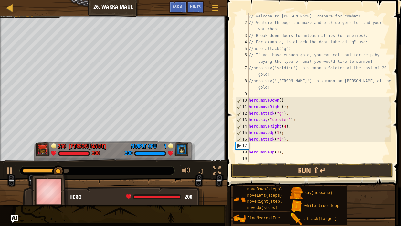
click at [301, 140] on div "// Welcome to Wakka Maul! Prepare for combat! // Venture through the maze and p…" at bounding box center [320, 94] width 144 height 162
type textarea "hero.attack("i");"
click at [269, 143] on div "// Welcome to Wakka Maul! Prepare for combat! // Venture through the maze and p…" at bounding box center [320, 94] width 144 height 162
click at [268, 147] on div "// Welcome to Wakka Maul! Prepare for combat! // Venture through the maze and p…" at bounding box center [320, 94] width 144 height 162
click at [255, 149] on div "// Welcome to Wakka Maul! Prepare for combat! // Venture through the maze and p…" at bounding box center [320, 94] width 144 height 162
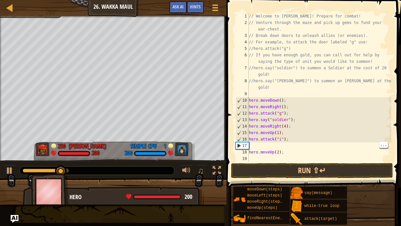
type textarea "hero.moveUp(2);"
click at [250, 145] on div "// Welcome to Wakka Maul! Prepare for combat! // Venture through the maze and p…" at bounding box center [320, 94] width 144 height 162
type textarea "hero.attack("i");"
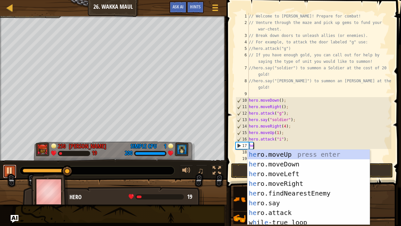
click at [12, 168] on div at bounding box center [9, 170] width 8 height 8
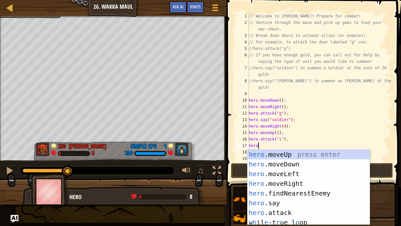
click at [314, 210] on div "hero .moveUp press enter hero .moveDown press enter hero .moveLeft press enter …" at bounding box center [309, 196] width 122 height 95
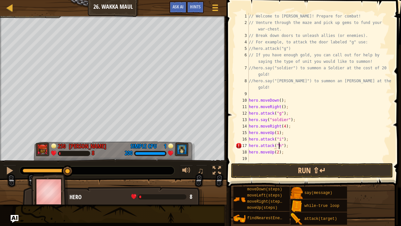
scroll to position [3, 2]
type textarea "hero.attack("h");"
click at [344, 166] on button "Run ⇧↵" at bounding box center [312, 170] width 162 height 15
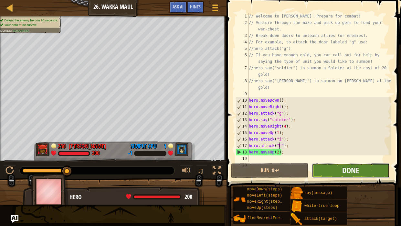
click at [357, 166] on span "Done" at bounding box center [351, 170] width 17 height 10
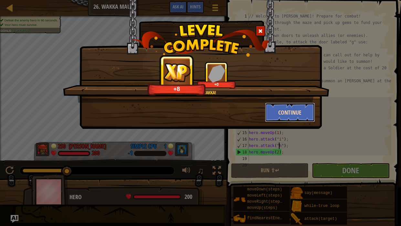
click at [279, 114] on button "Continue" at bounding box center [290, 112] width 50 height 19
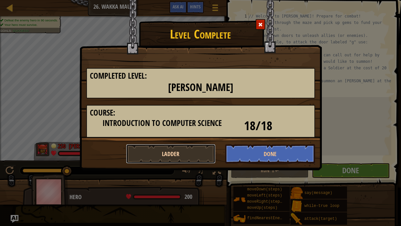
click at [209, 148] on button "Ladder" at bounding box center [171, 153] width 90 height 19
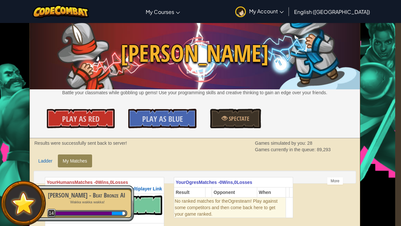
scroll to position [16, 6]
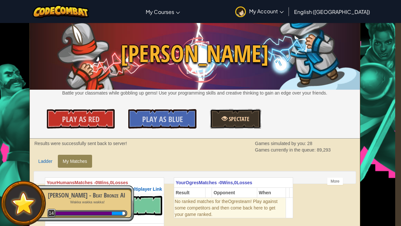
click at [228, 118] on span "Spectate" at bounding box center [239, 119] width 22 height 8
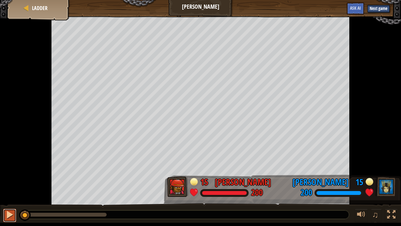
click at [12, 217] on div at bounding box center [9, 214] width 8 height 8
click at [12, 211] on div at bounding box center [9, 214] width 8 height 8
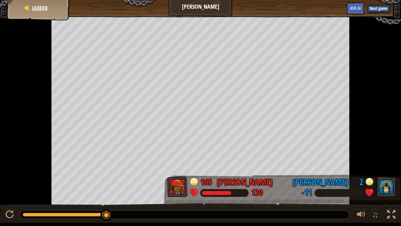
click at [41, 12] on div "Ladder" at bounding box center [39, 8] width 52 height 16
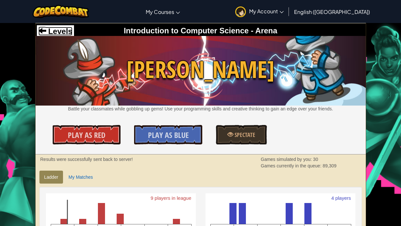
click at [47, 31] on span "Levels" at bounding box center [59, 31] width 26 height 9
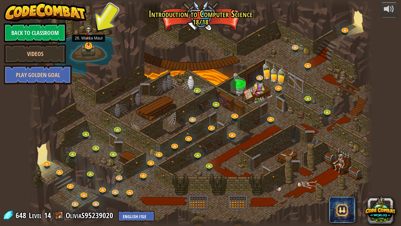
click at [85, 45] on img at bounding box center [88, 35] width 8 height 22
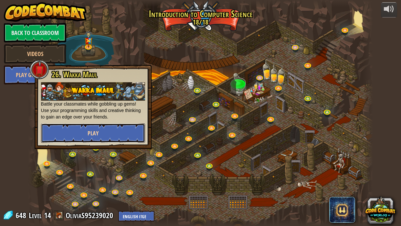
click at [129, 126] on button "Play" at bounding box center [93, 132] width 104 height 19
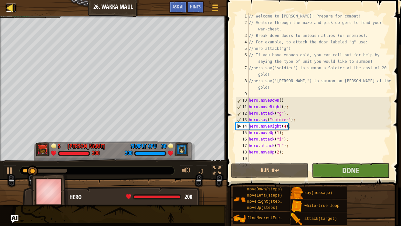
click at [12, 12] on div at bounding box center [10, 8] width 8 height 8
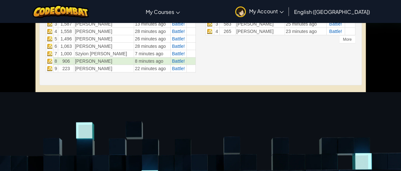
scroll to position [258, 0]
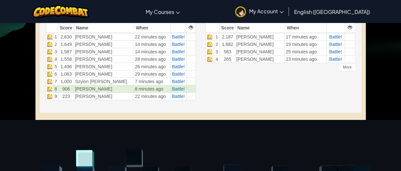
scroll to position [224, 0]
